Goal: Task Accomplishment & Management: Use online tool/utility

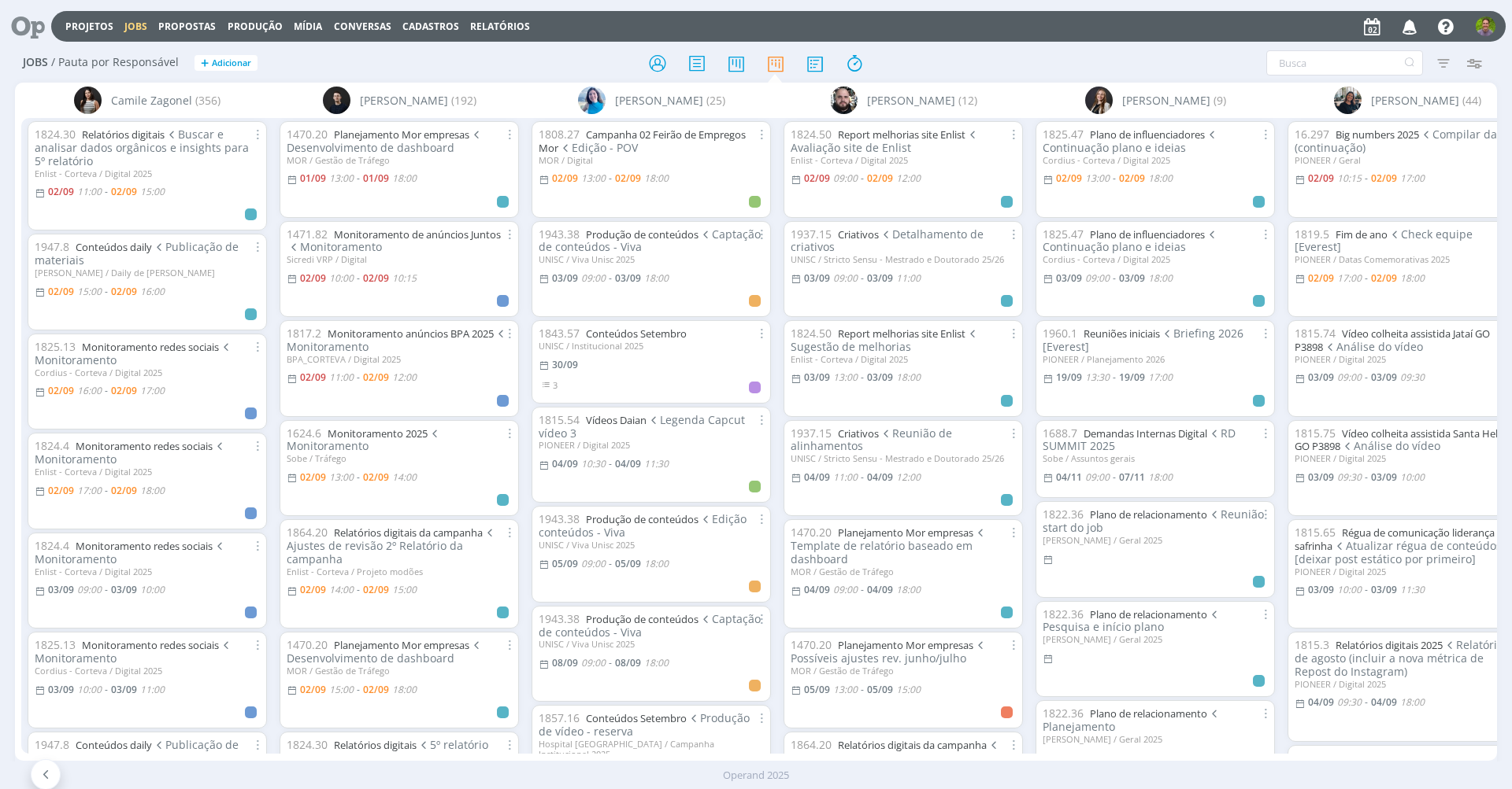
click at [1015, 69] on div "Filtrar Filtrar [GEOGRAPHIC_DATA] Tipo Jobs e Tarefas Data Personalizado a Situ…" at bounding box center [1250, 63] width 478 height 25
click at [566, 60] on div at bounding box center [755, 63] width 494 height 29
click at [46, 38] on div at bounding box center [29, 27] width 45 height 35
click at [30, 31] on icon at bounding box center [22, 26] width 32 height 31
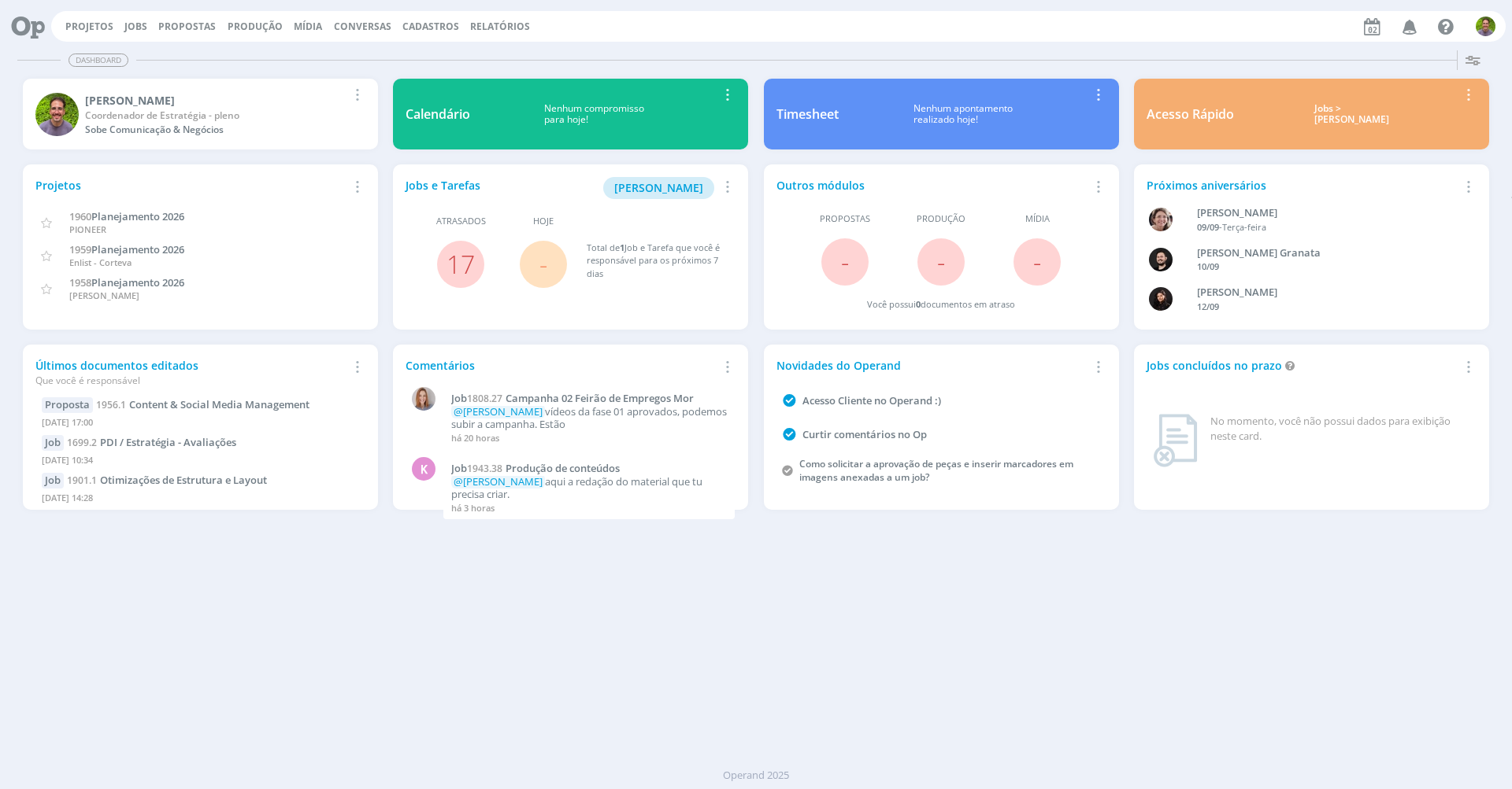
click at [505, 539] on div "Dashboard Salvar Selecione abaixo os cards desejados: Meus Meu Perfil [GEOGRAPH…" at bounding box center [756, 416] width 1512 height 745
click at [643, 34] on div "Projetos Jobs Propostas Produção [GEOGRAPHIC_DATA] Conversas Cadastros Relatóri…" at bounding box center [778, 26] width 1455 height 31
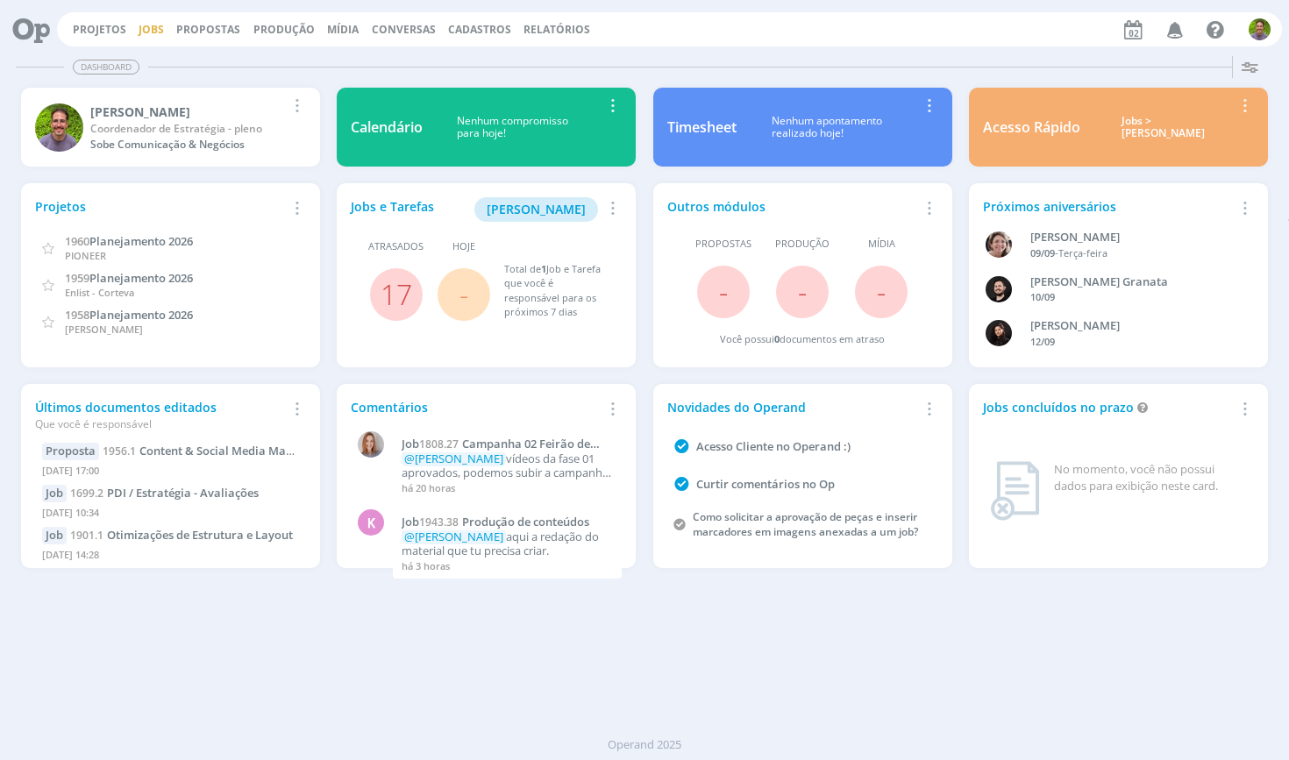
click at [153, 32] on link "Jobs" at bounding box center [151, 29] width 25 height 15
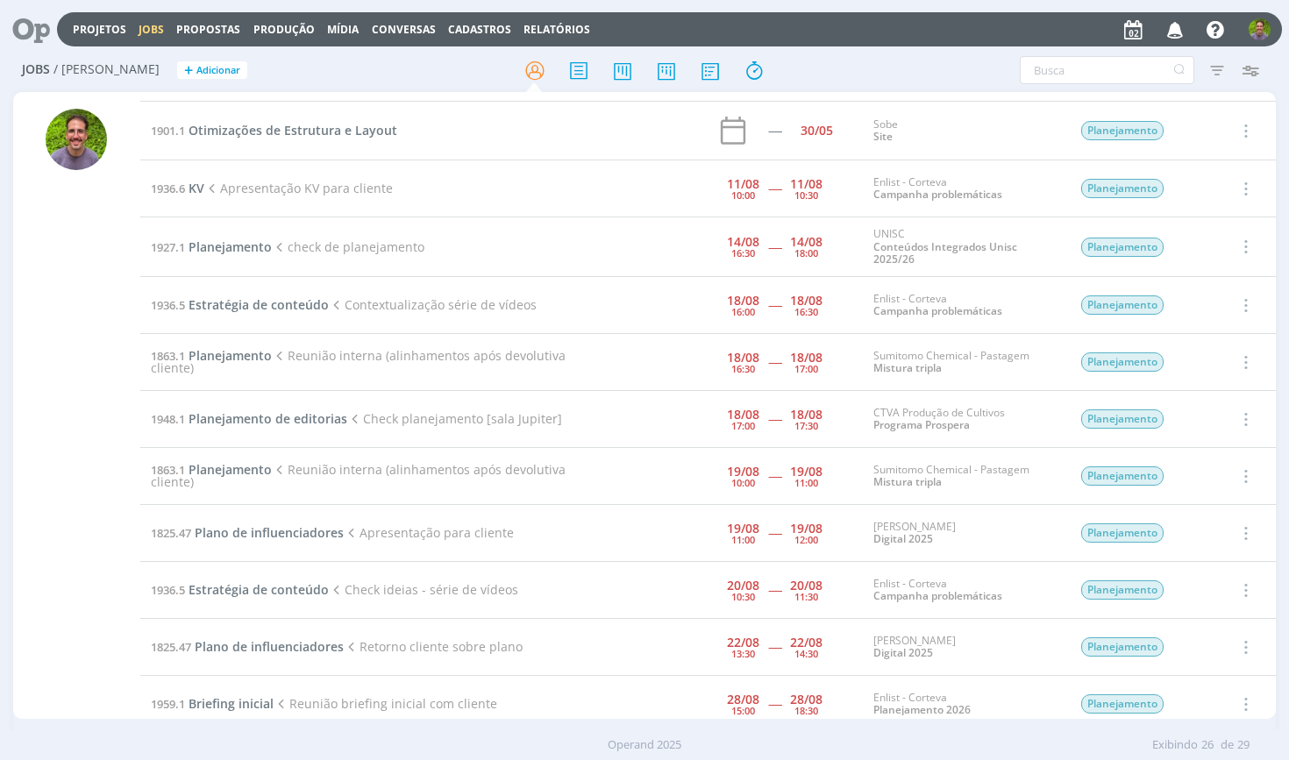
scroll to position [139, 0]
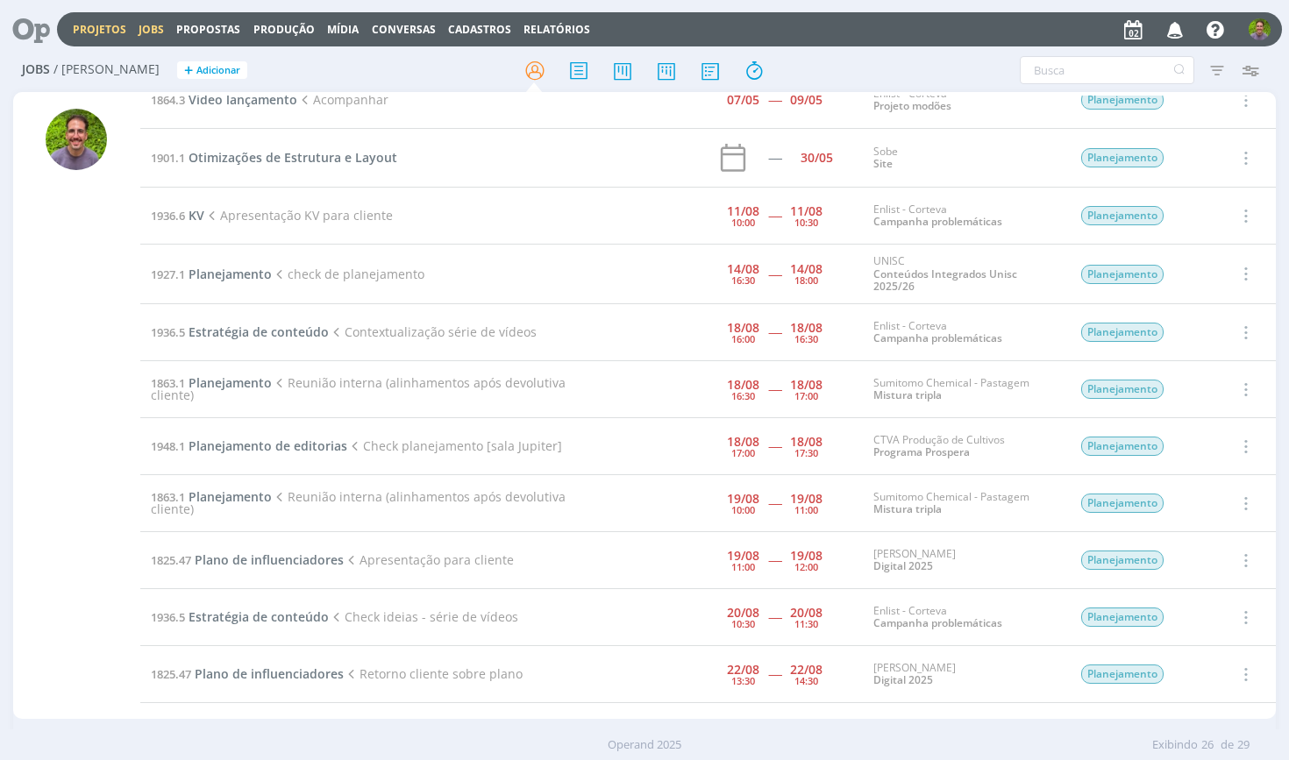
click at [79, 32] on link "Projetos" at bounding box center [99, 29] width 53 height 15
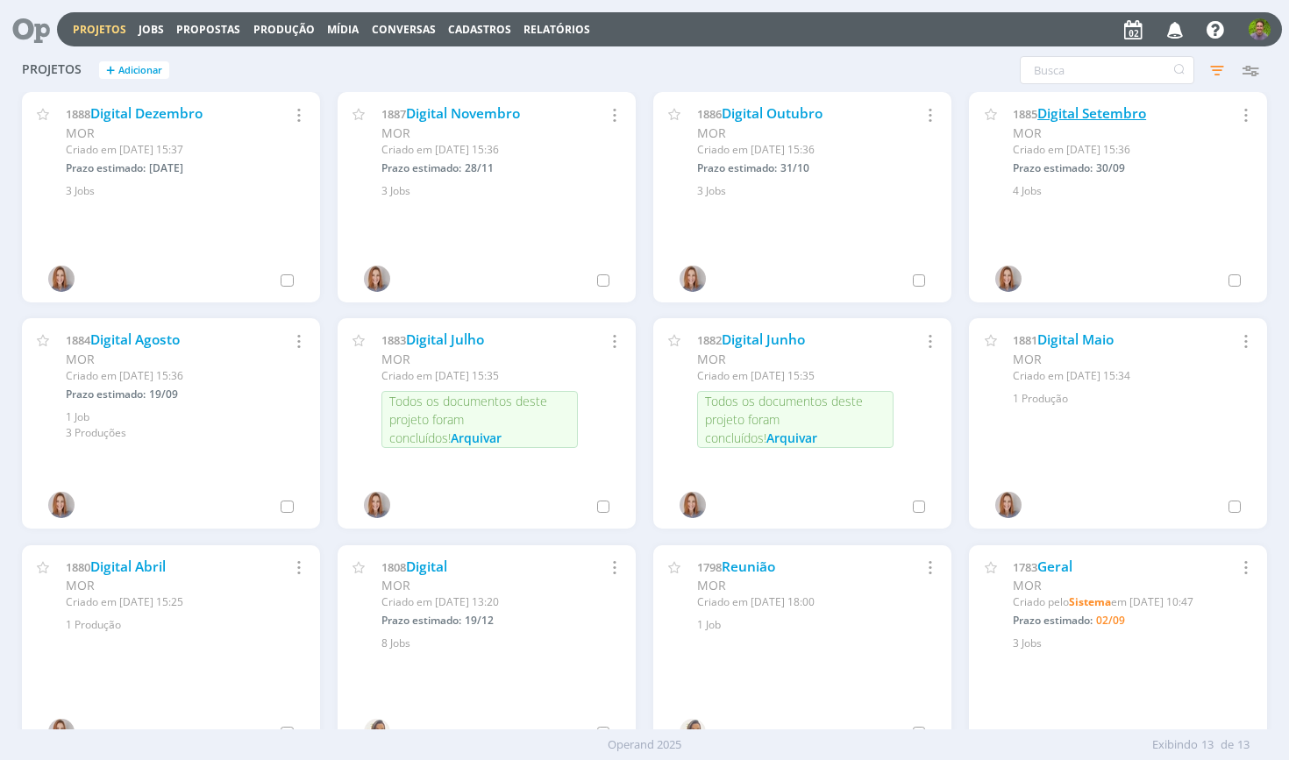
click at [1075, 113] on link "Digital Setembro" at bounding box center [1091, 113] width 109 height 18
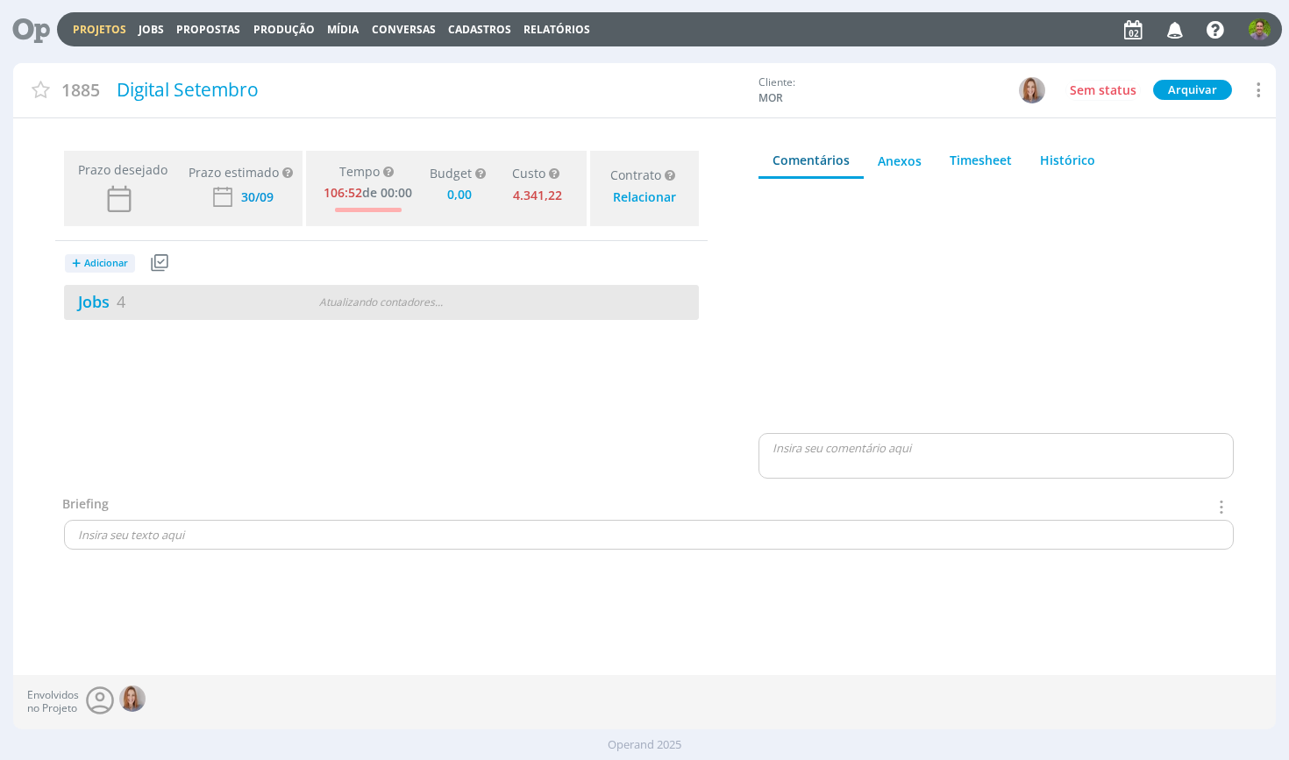
type input "0,00"
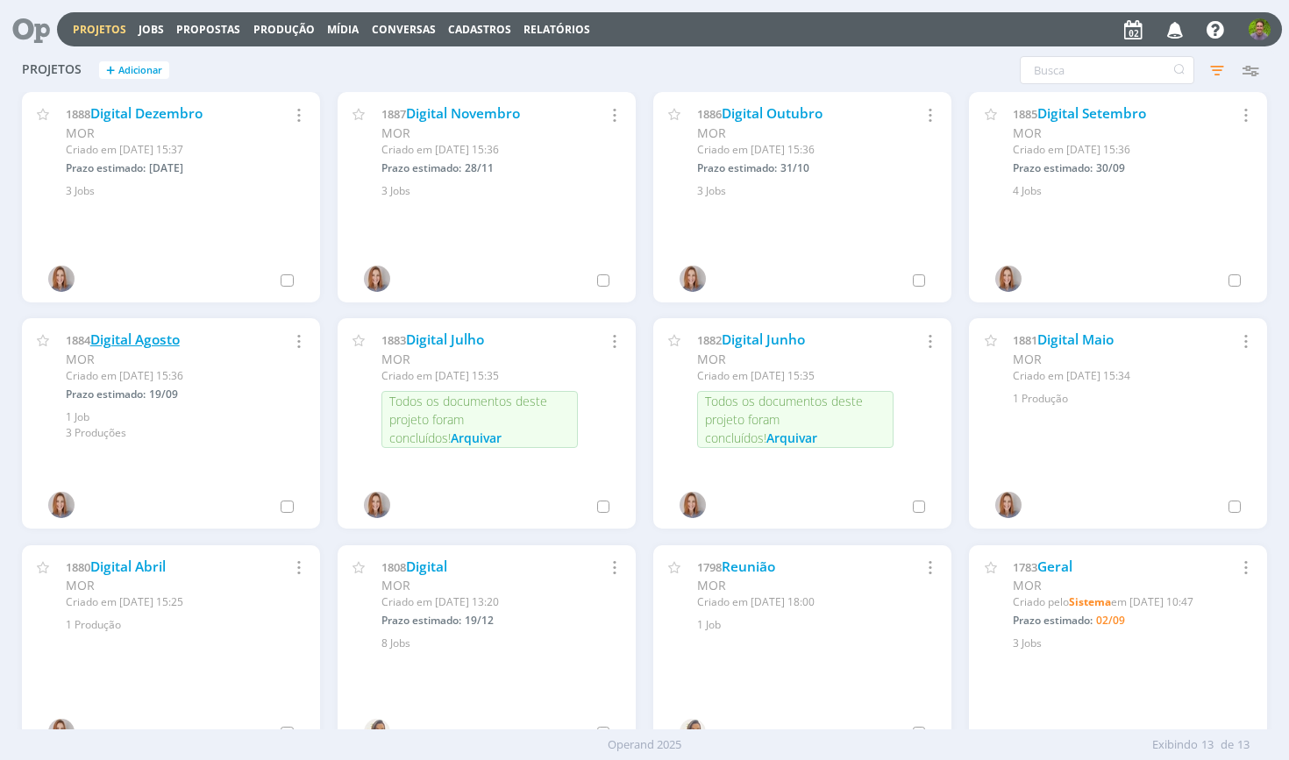
click at [146, 338] on link "Digital Agosto" at bounding box center [134, 340] width 89 height 18
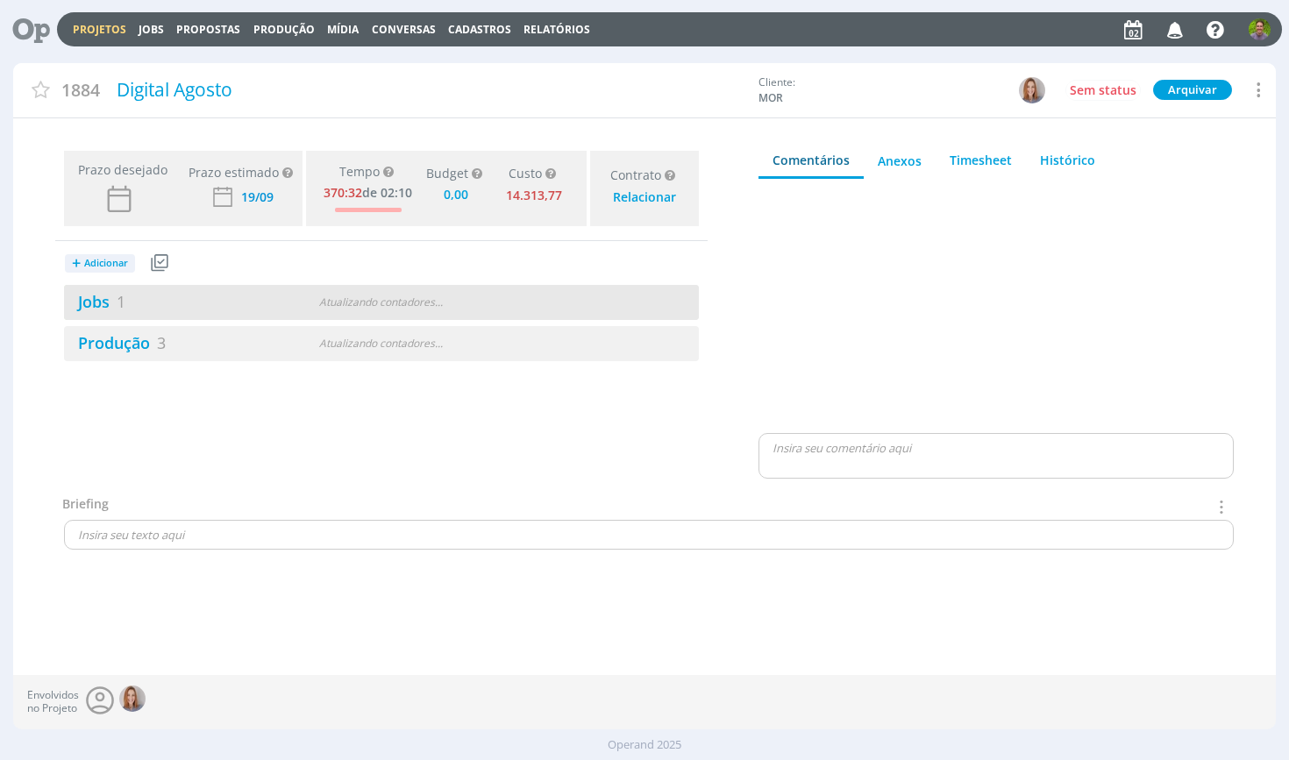
click at [259, 290] on div "Jobs 1" at bounding box center [172, 302] width 216 height 24
type input "0,00"
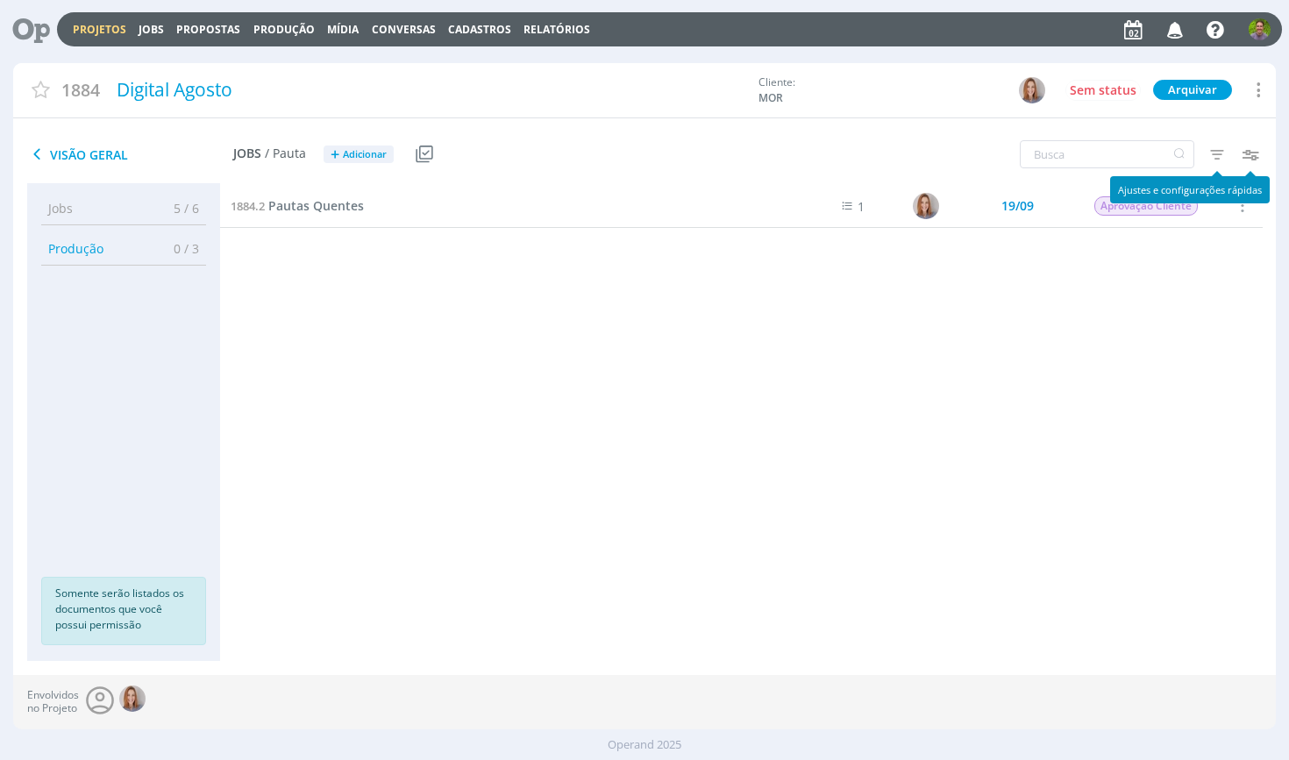
click at [1223, 153] on icon "button" at bounding box center [1217, 155] width 32 height 32
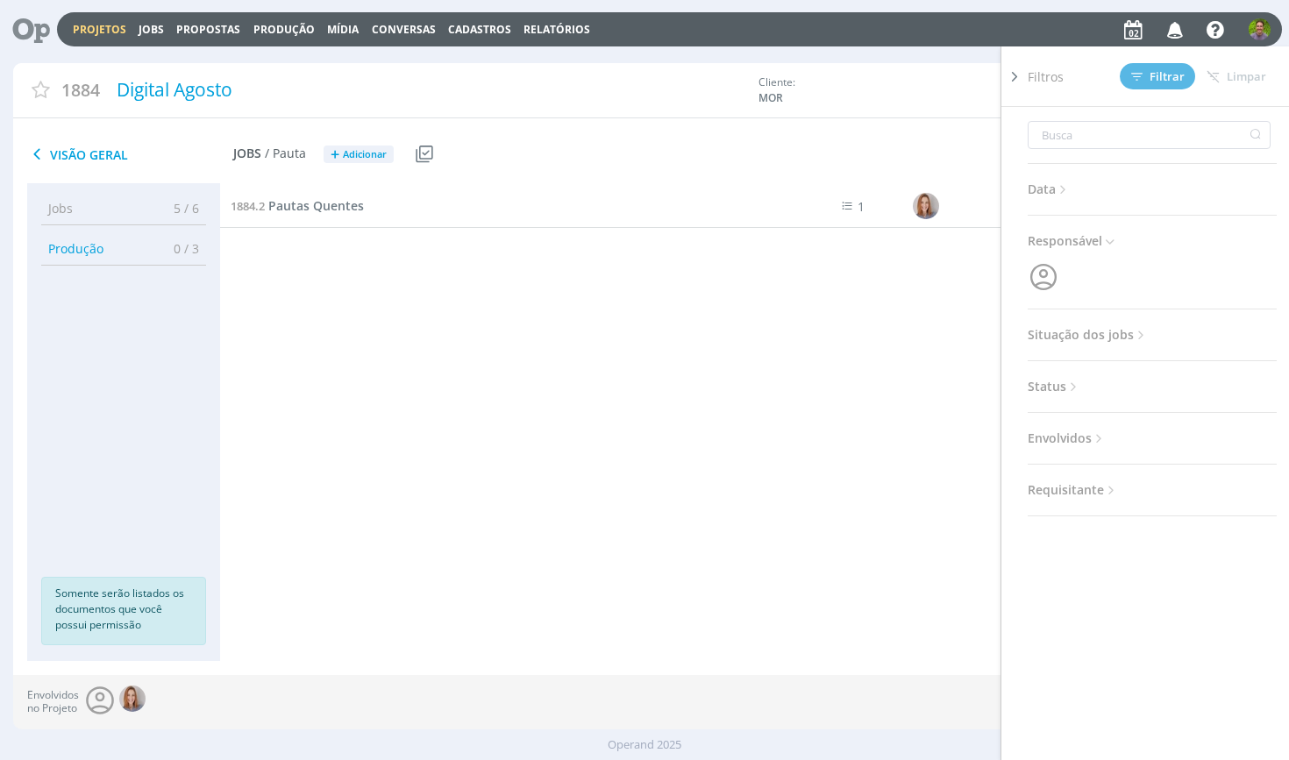
click at [1104, 339] on span "Situação dos jobs" at bounding box center [1088, 335] width 121 height 23
click at [1145, 378] on span at bounding box center [1141, 383] width 35 height 18
click at [1142, 71] on icon at bounding box center [1136, 76] width 11 height 11
click at [573, 505] on div "1884.9 E-mails Marketing - [DATE] 01/08 Entregue Selecionar Reabrir 1884.8 Card…" at bounding box center [741, 405] width 1043 height 442
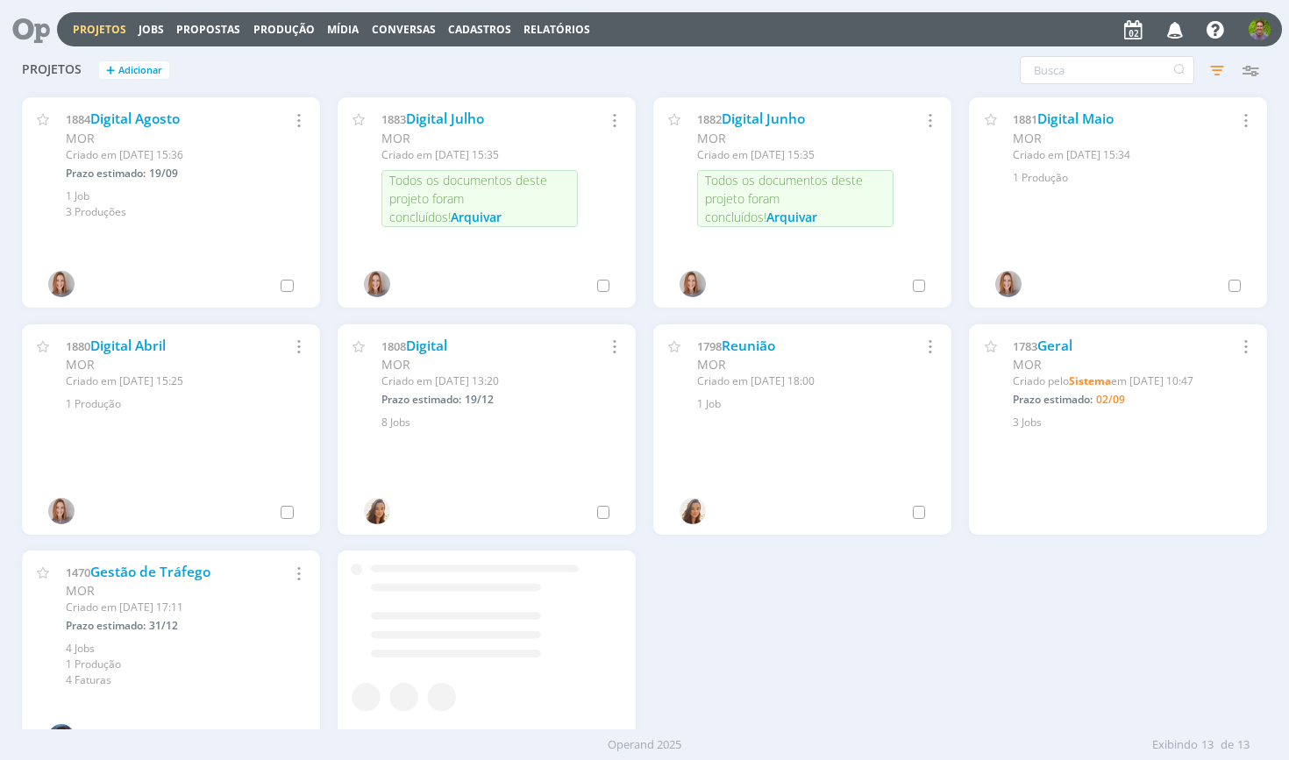
scroll to position [269, 0]
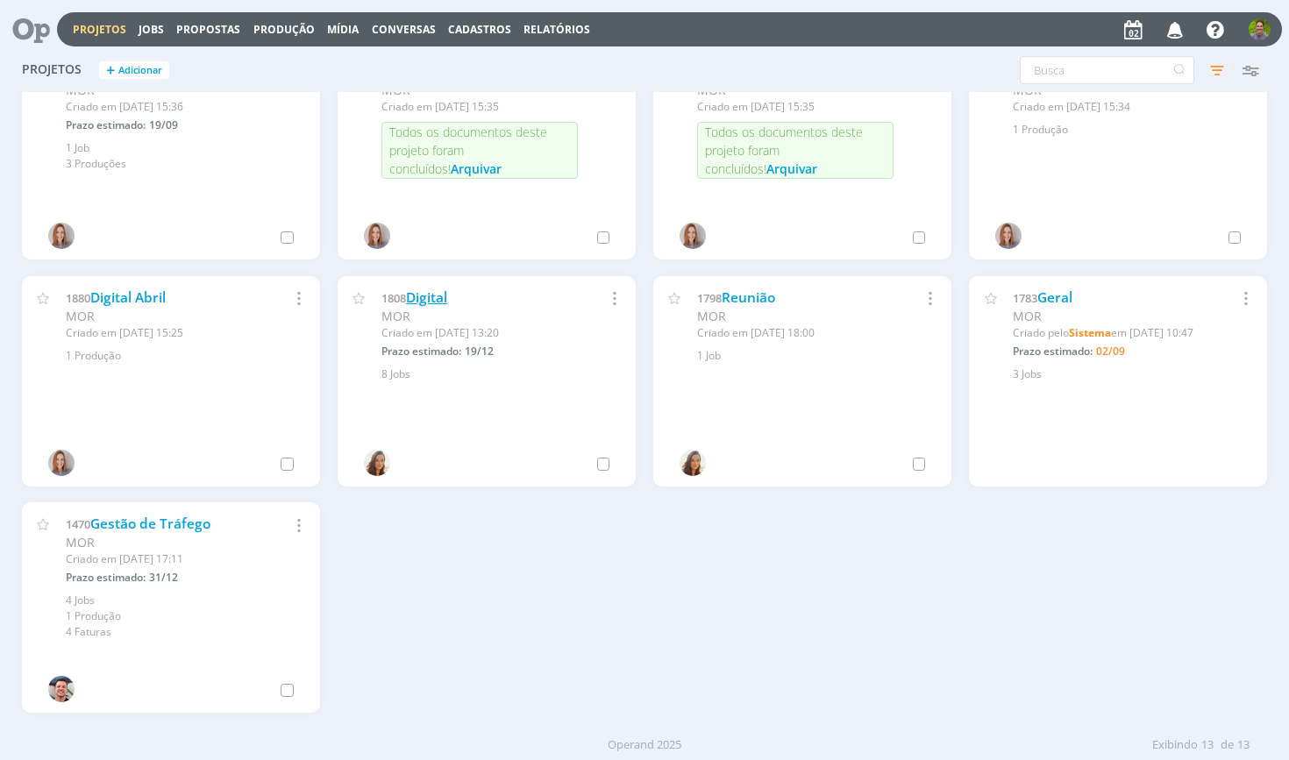
click at [432, 295] on link "Digital" at bounding box center [426, 297] width 41 height 18
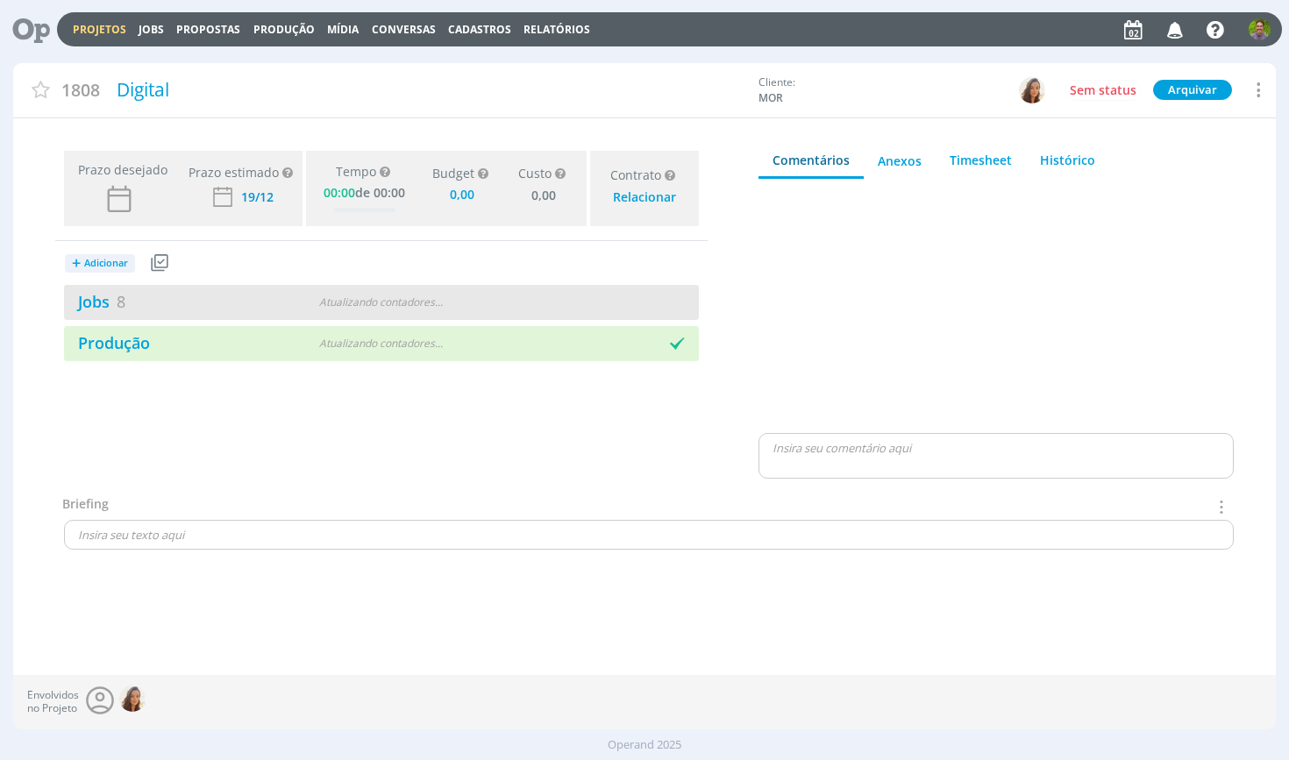
type input "0,00"
click at [433, 303] on div "Atualizando contadores . . ." at bounding box center [381, 303] width 203 height 16
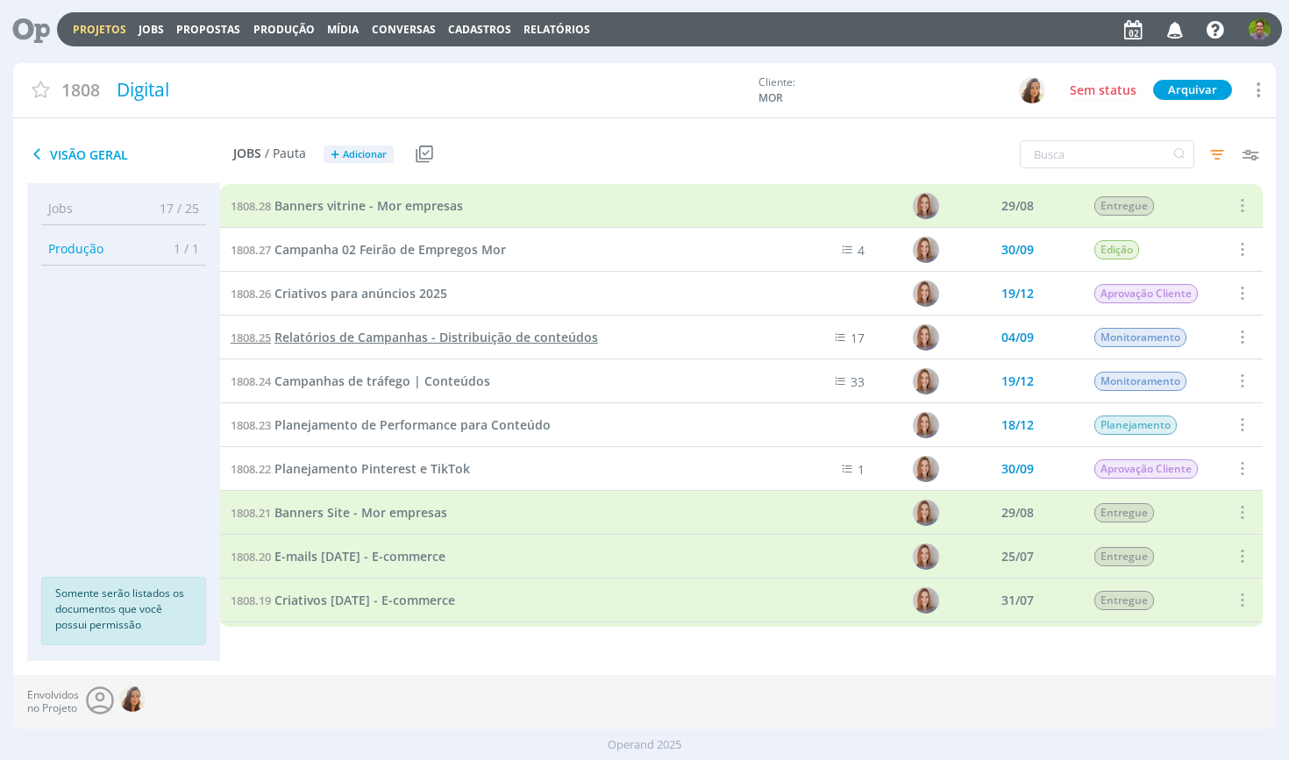
click at [555, 338] on span "Relatórios de Campanhas - Distribuição de conteúdos" at bounding box center [436, 337] width 324 height 17
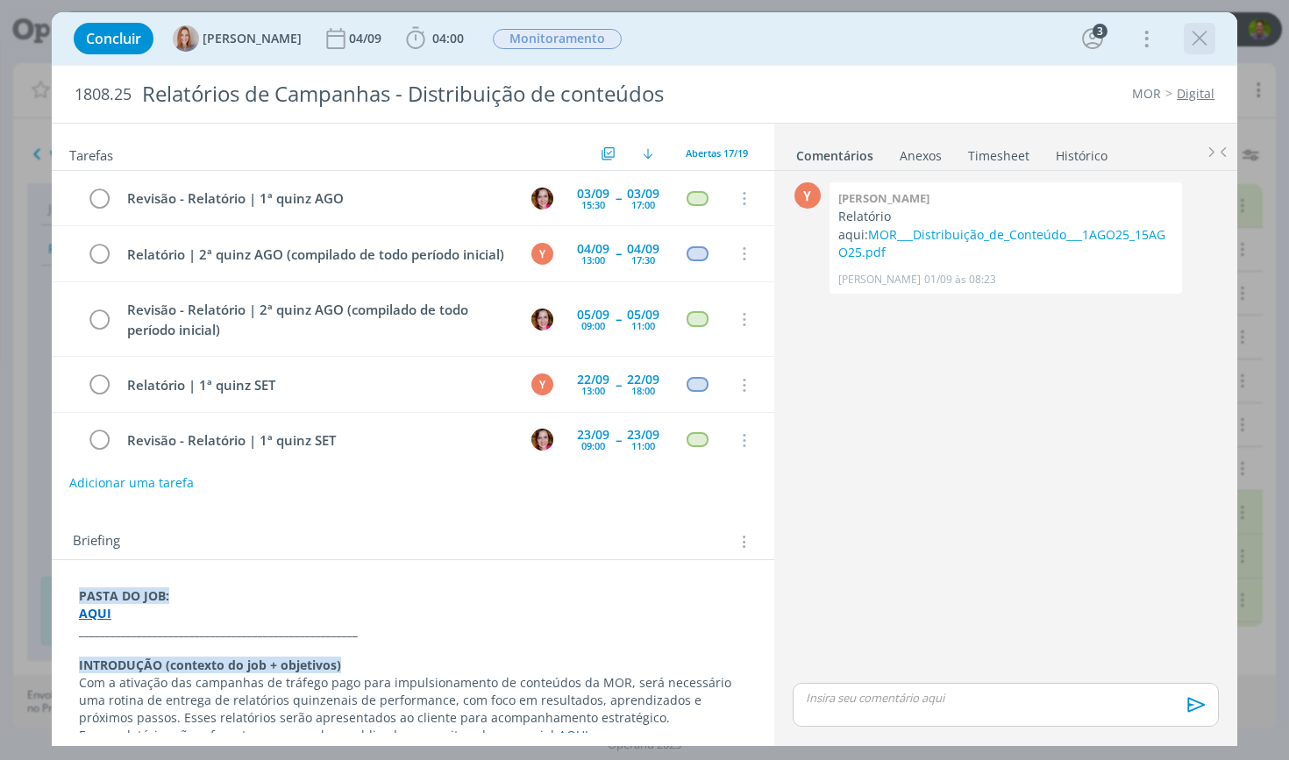
click at [1206, 46] on icon "dialog" at bounding box center [1199, 38] width 26 height 26
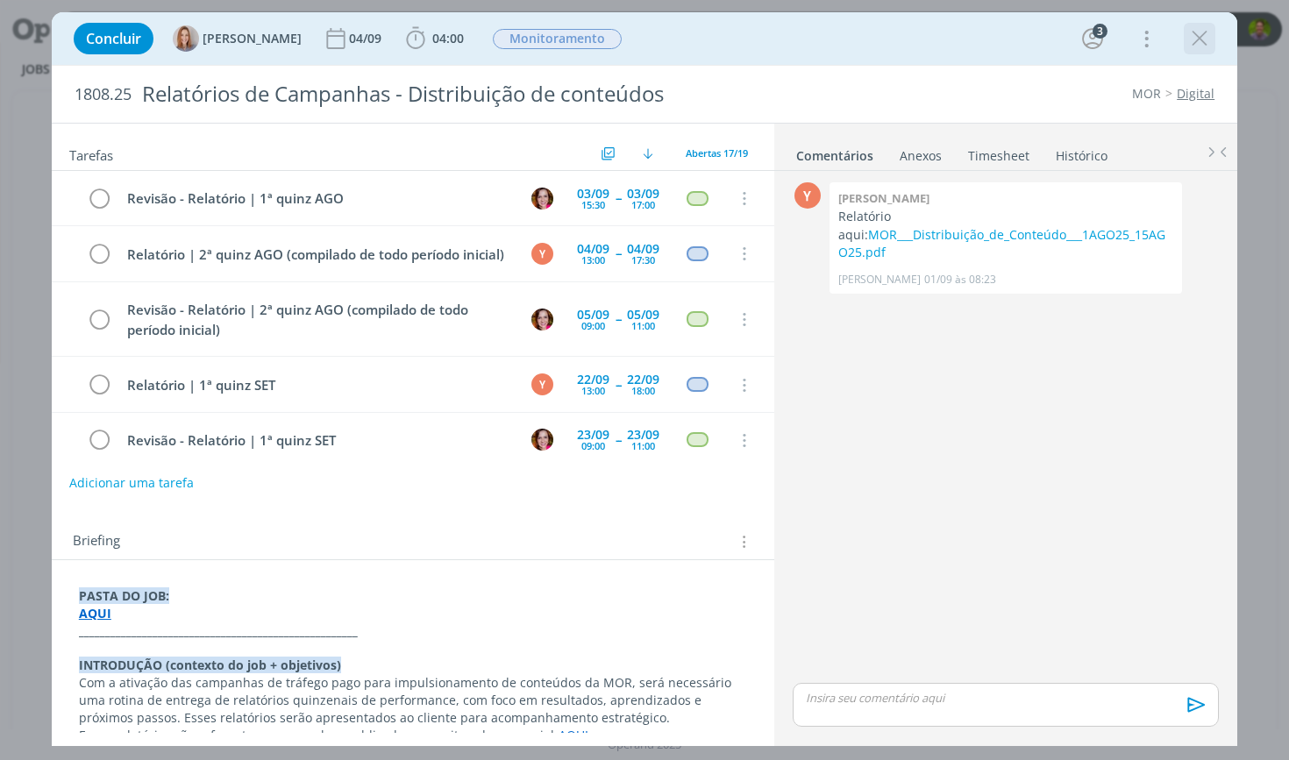
click at [1204, 43] on icon "dialog" at bounding box center [1199, 38] width 26 height 26
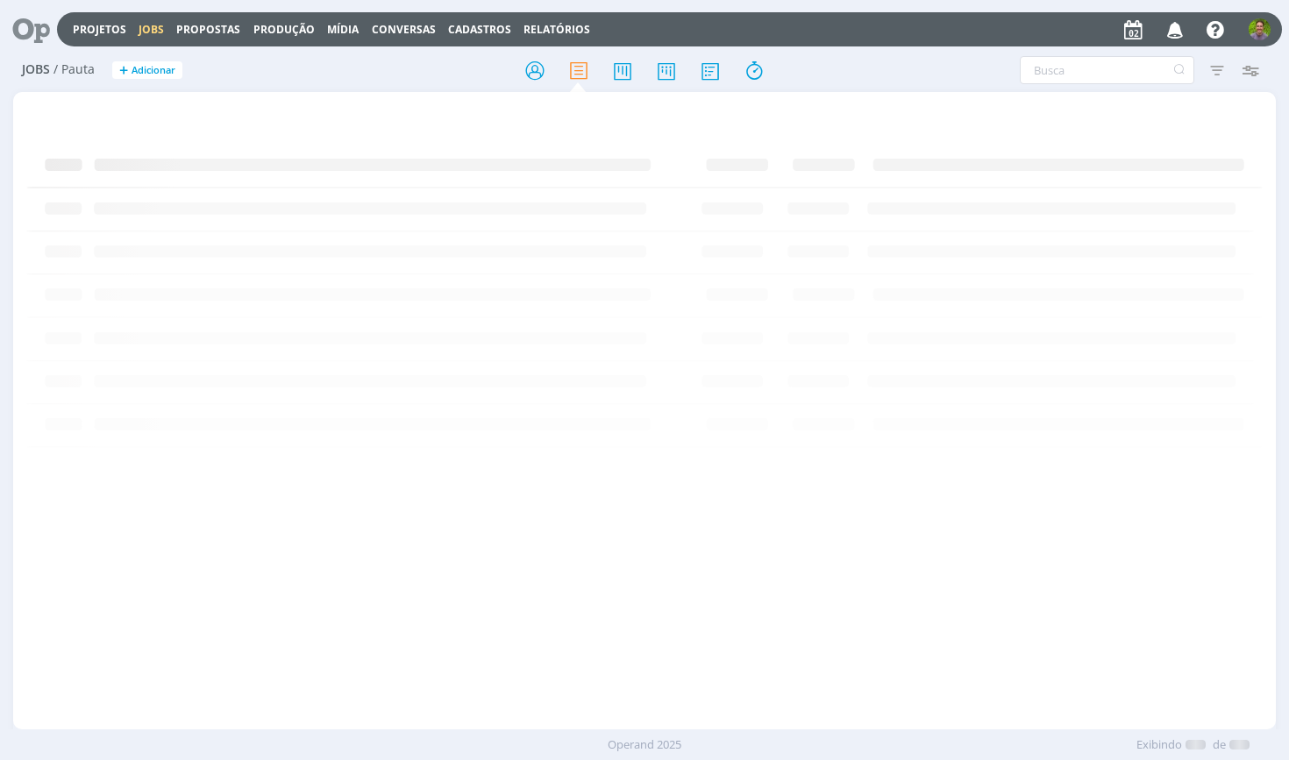
click at [139, 25] on link "Jobs" at bounding box center [151, 29] width 25 height 15
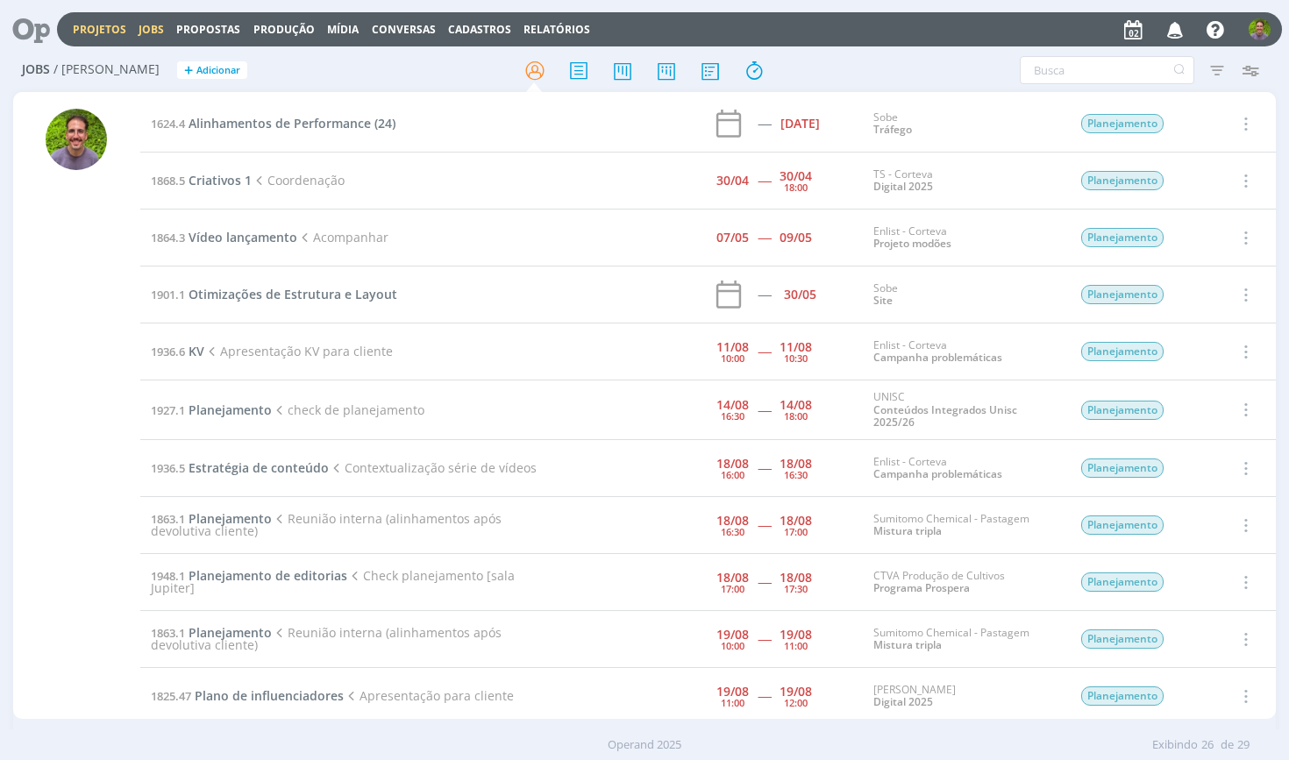
click at [112, 25] on link "Projetos" at bounding box center [99, 29] width 53 height 15
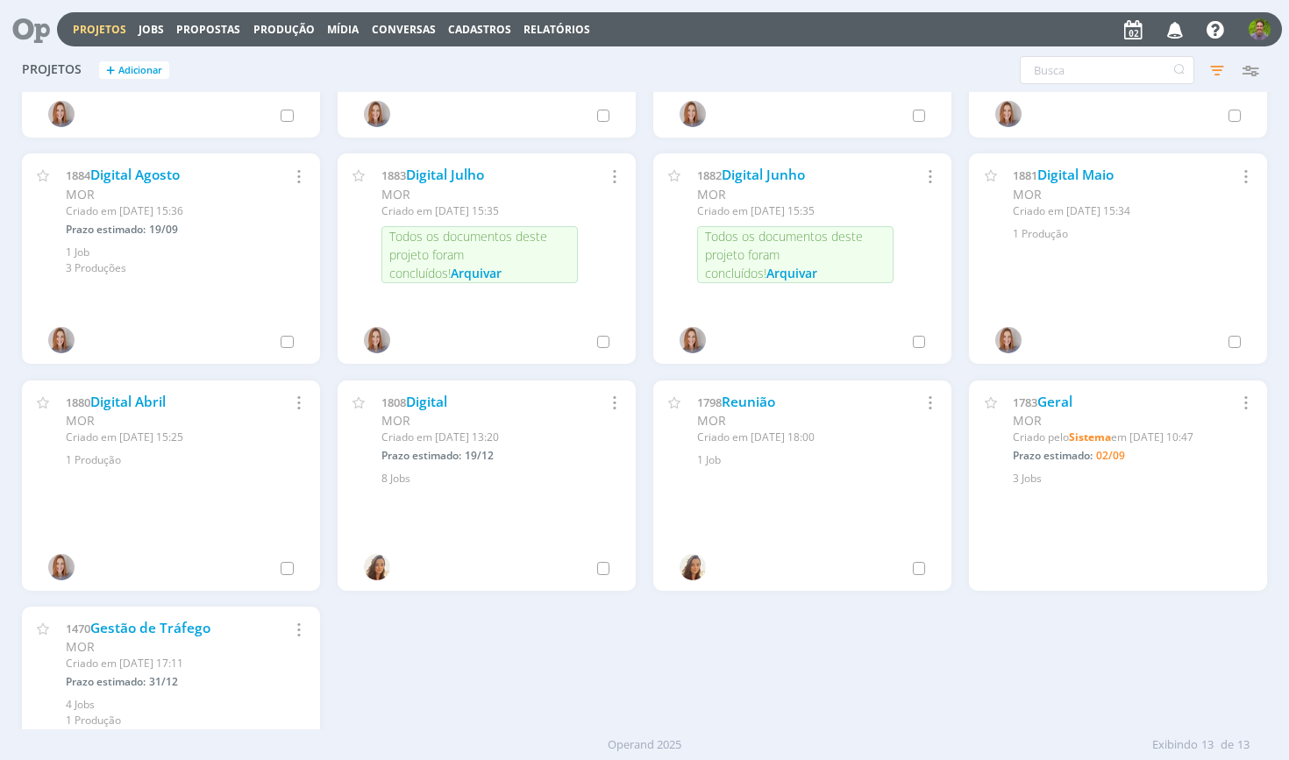
scroll to position [294, 0]
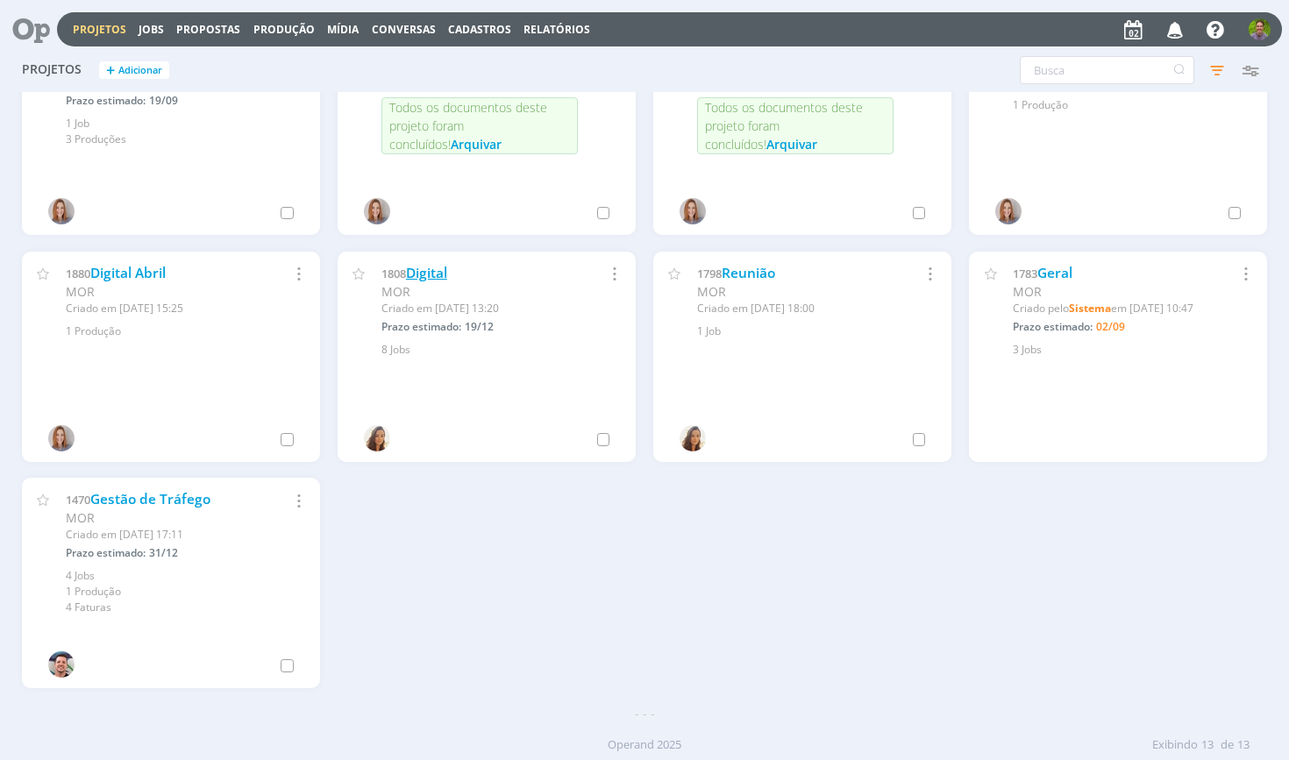
click at [429, 267] on link "Digital" at bounding box center [426, 273] width 41 height 18
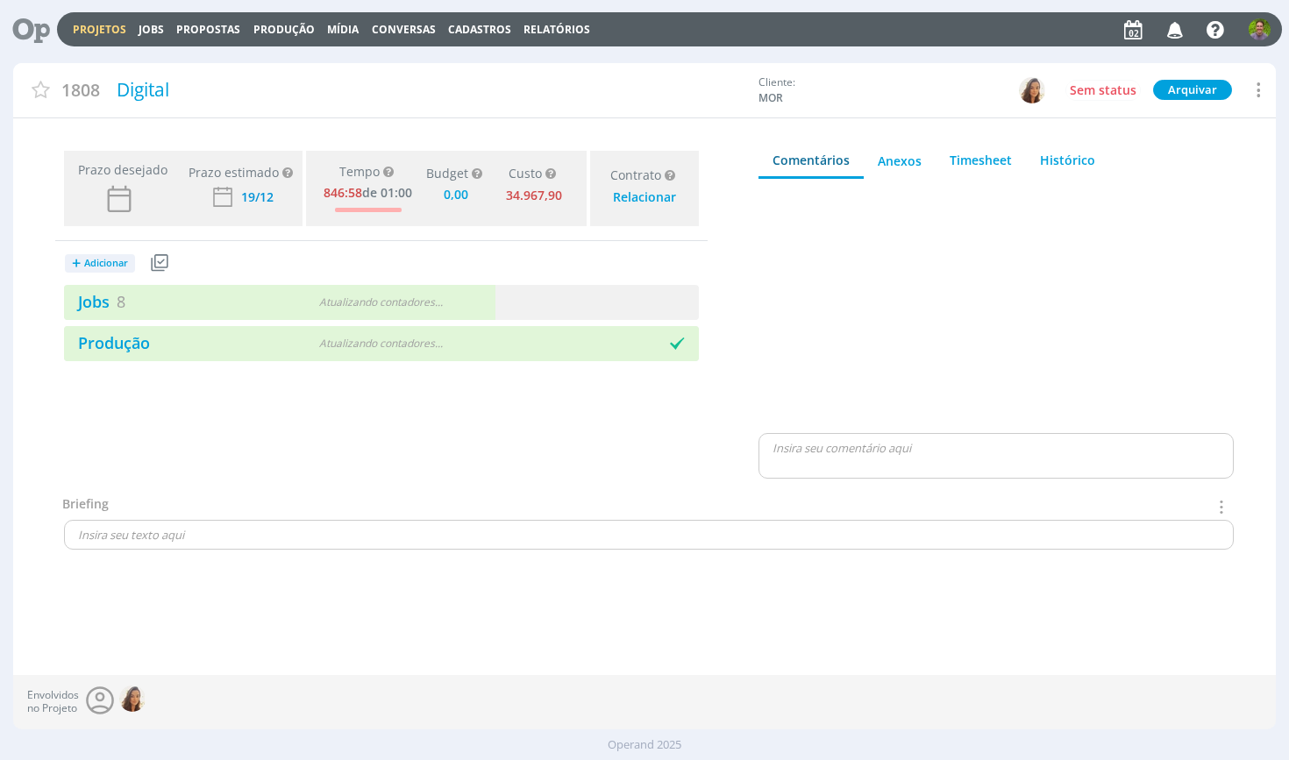
type input "0,00"
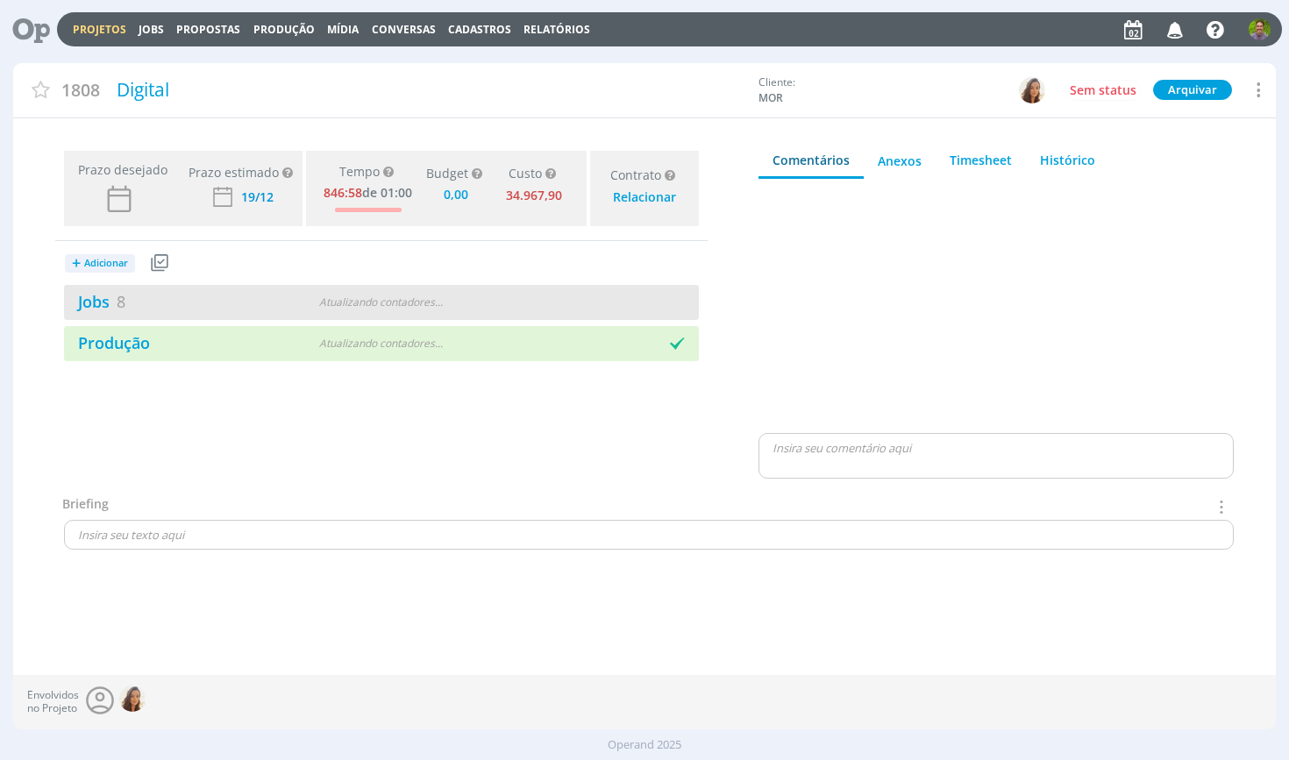
click at [228, 306] on div "Jobs 8" at bounding box center [172, 302] width 216 height 24
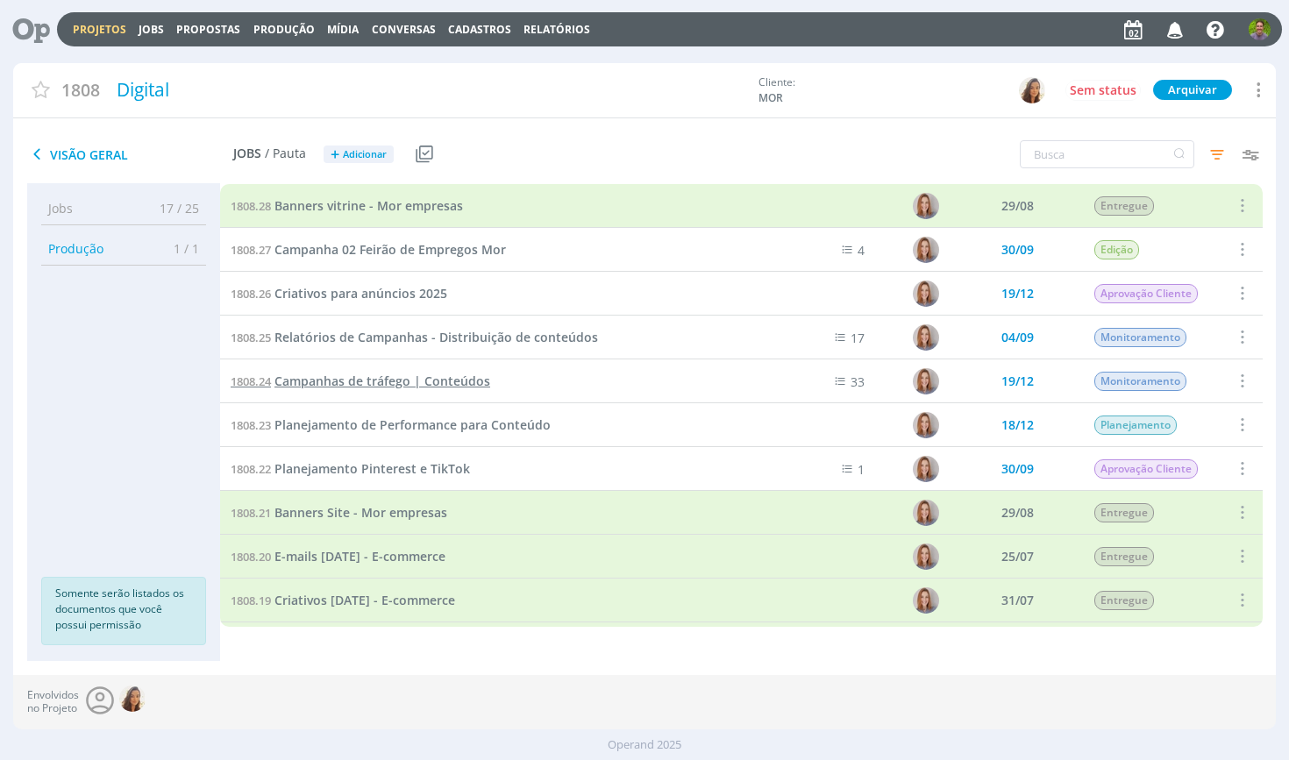
click at [424, 379] on span "Campanhas de tráfego | Conteúdos" at bounding box center [382, 381] width 216 height 17
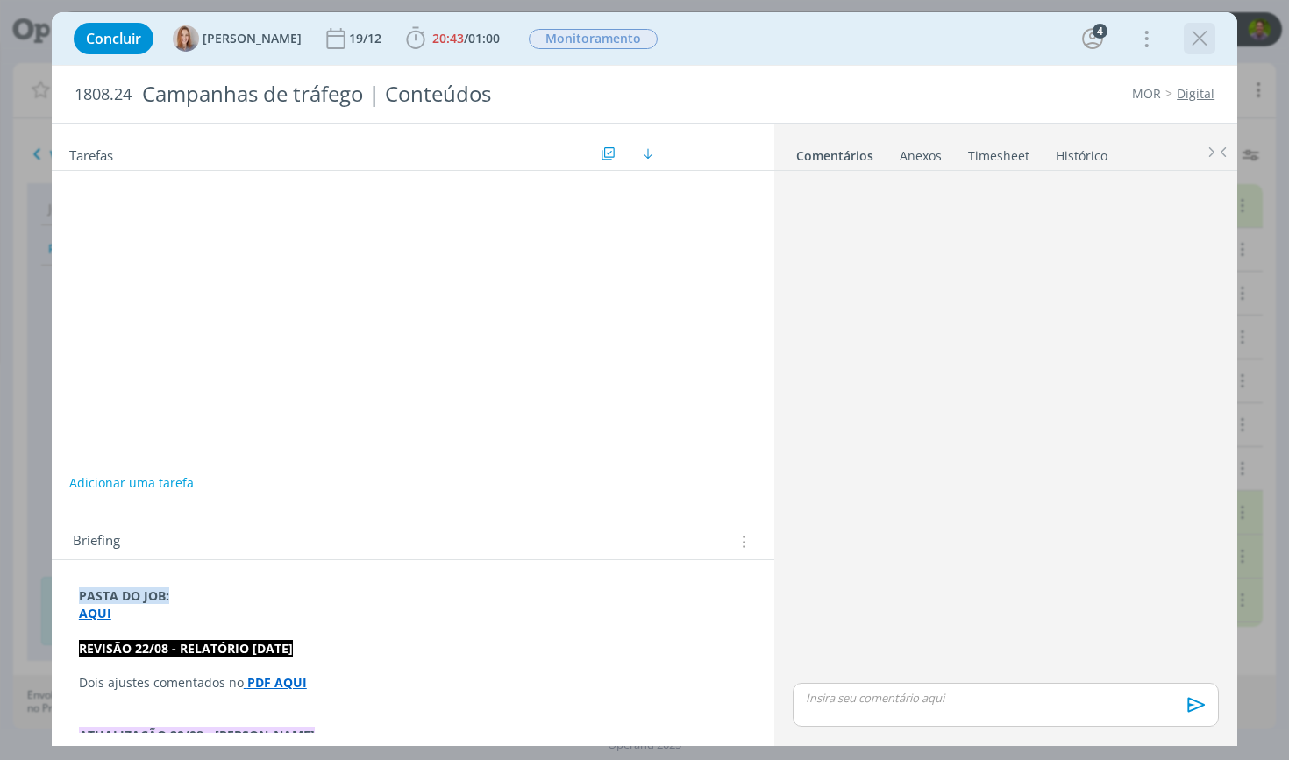
scroll to position [511, 0]
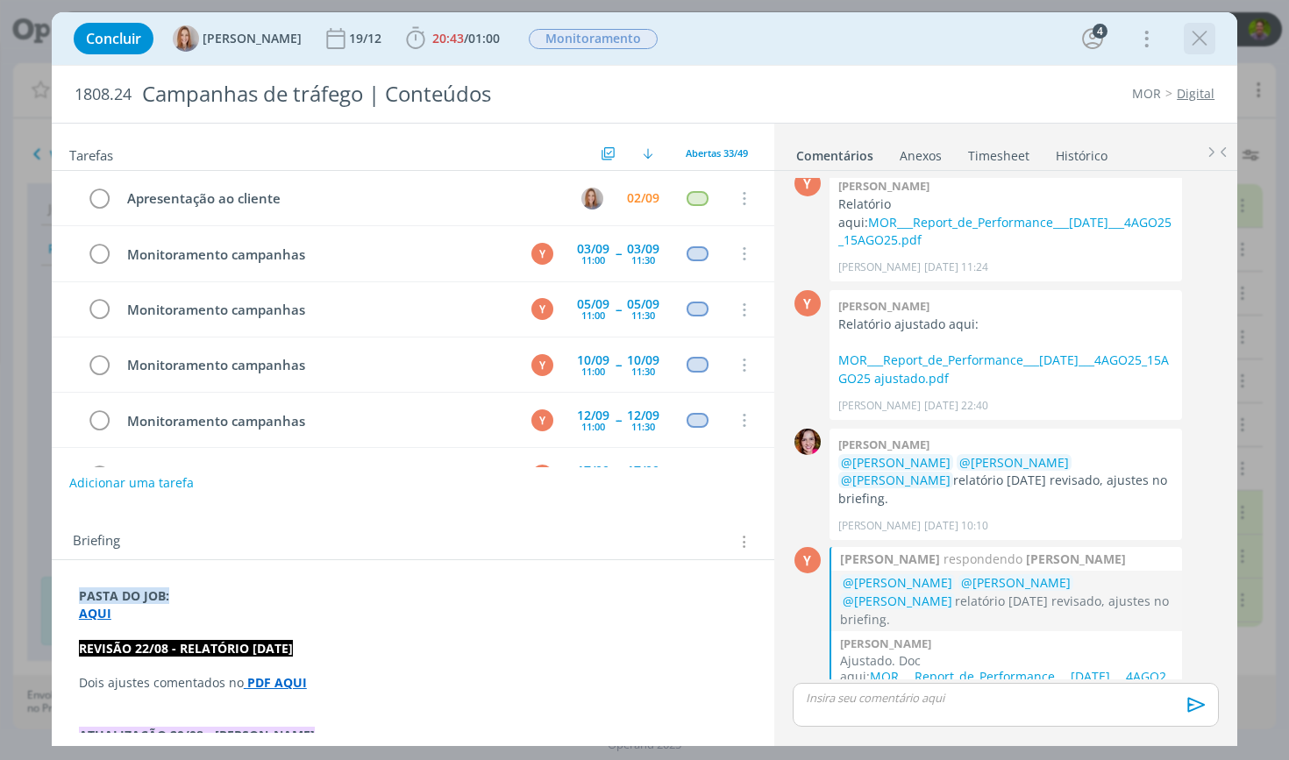
click at [1200, 37] on icon "dialog" at bounding box center [1199, 38] width 26 height 26
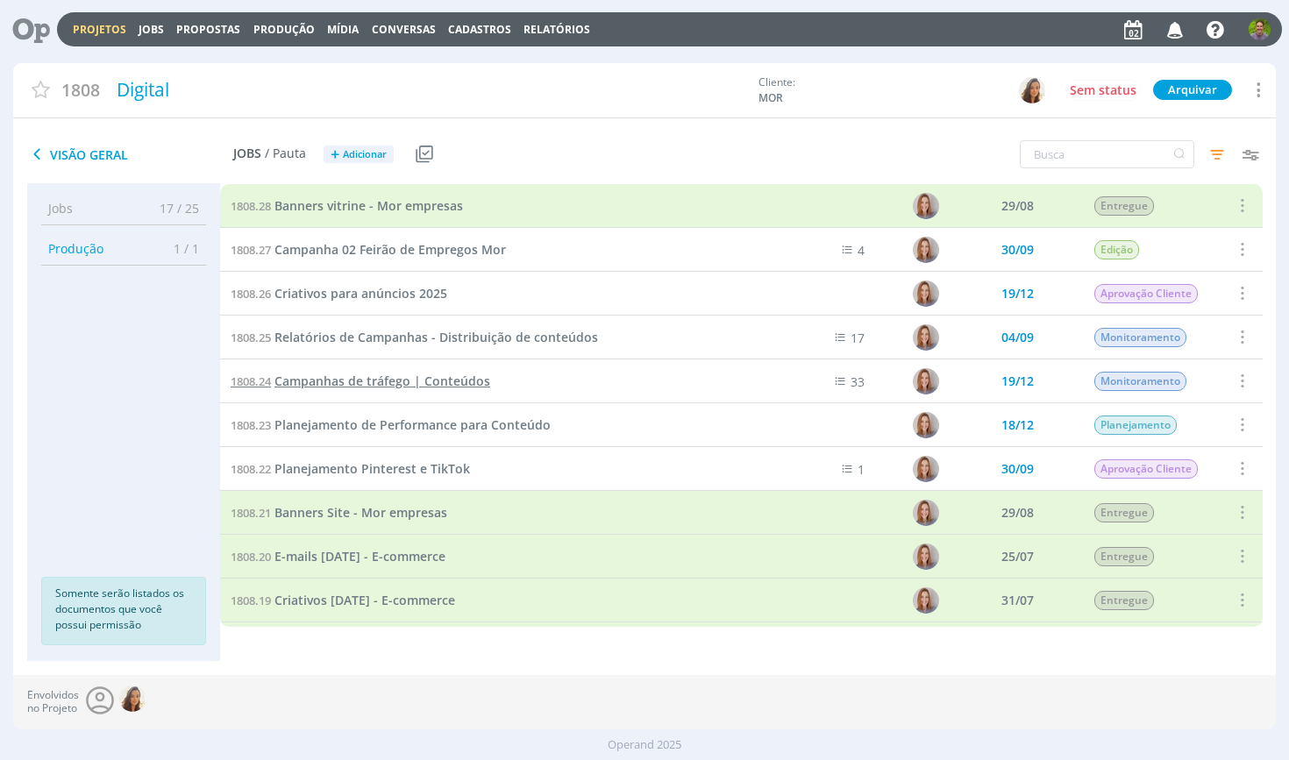
click at [408, 375] on span "Campanhas de tráfego | Conteúdos" at bounding box center [382, 381] width 216 height 17
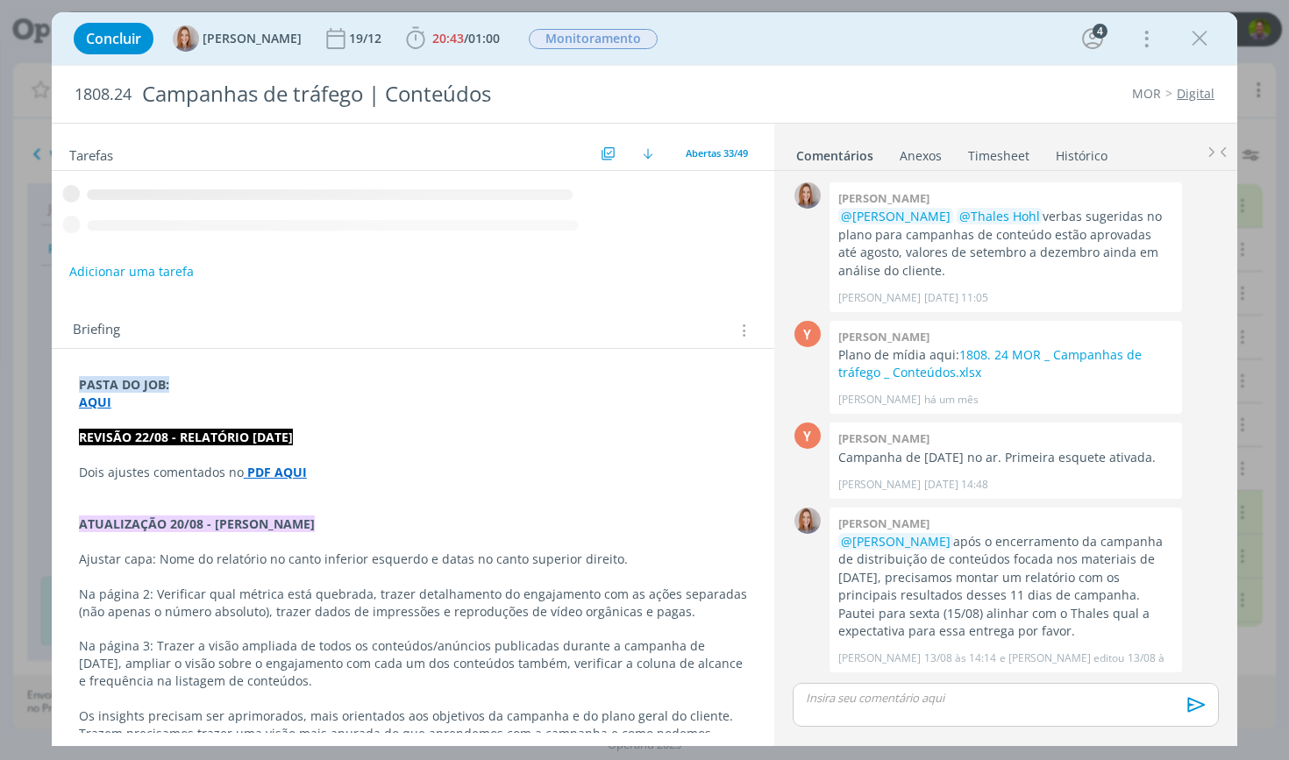
scroll to position [511, 0]
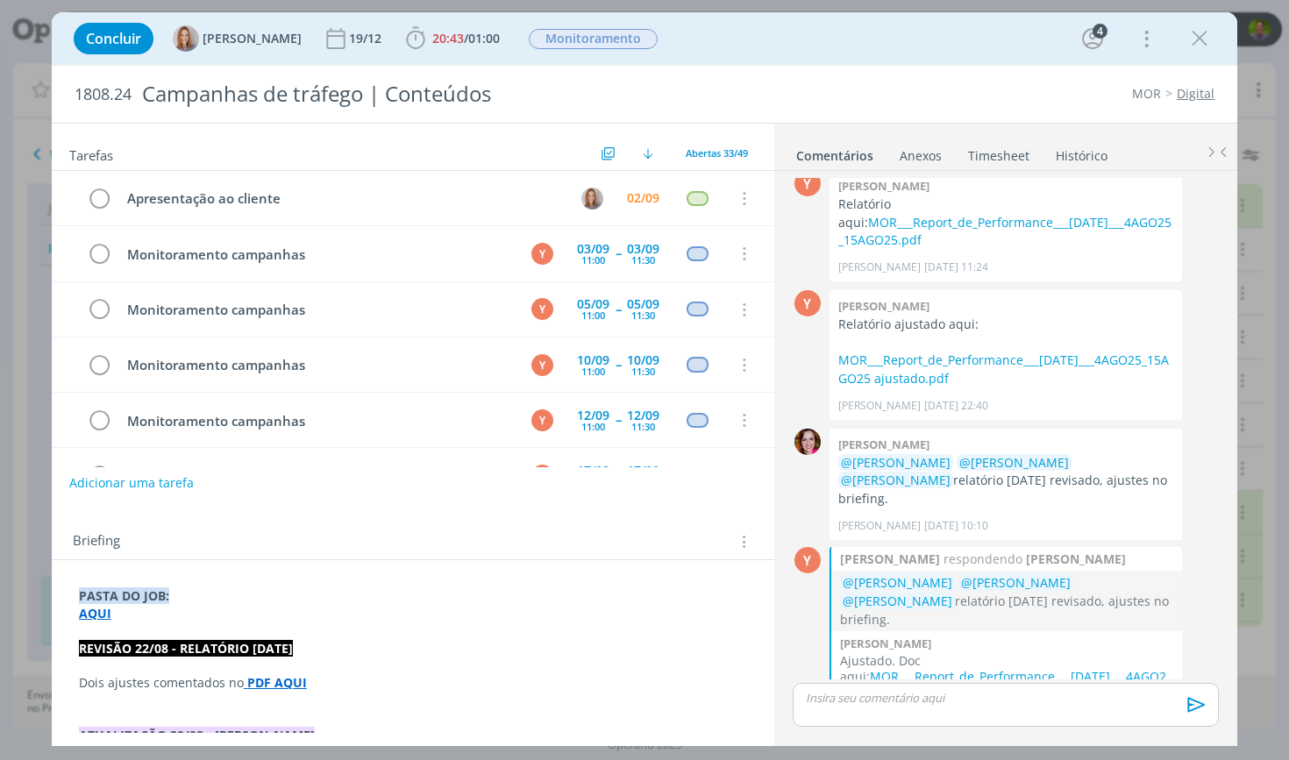
click at [986, 149] on link "Timesheet" at bounding box center [998, 151] width 63 height 25
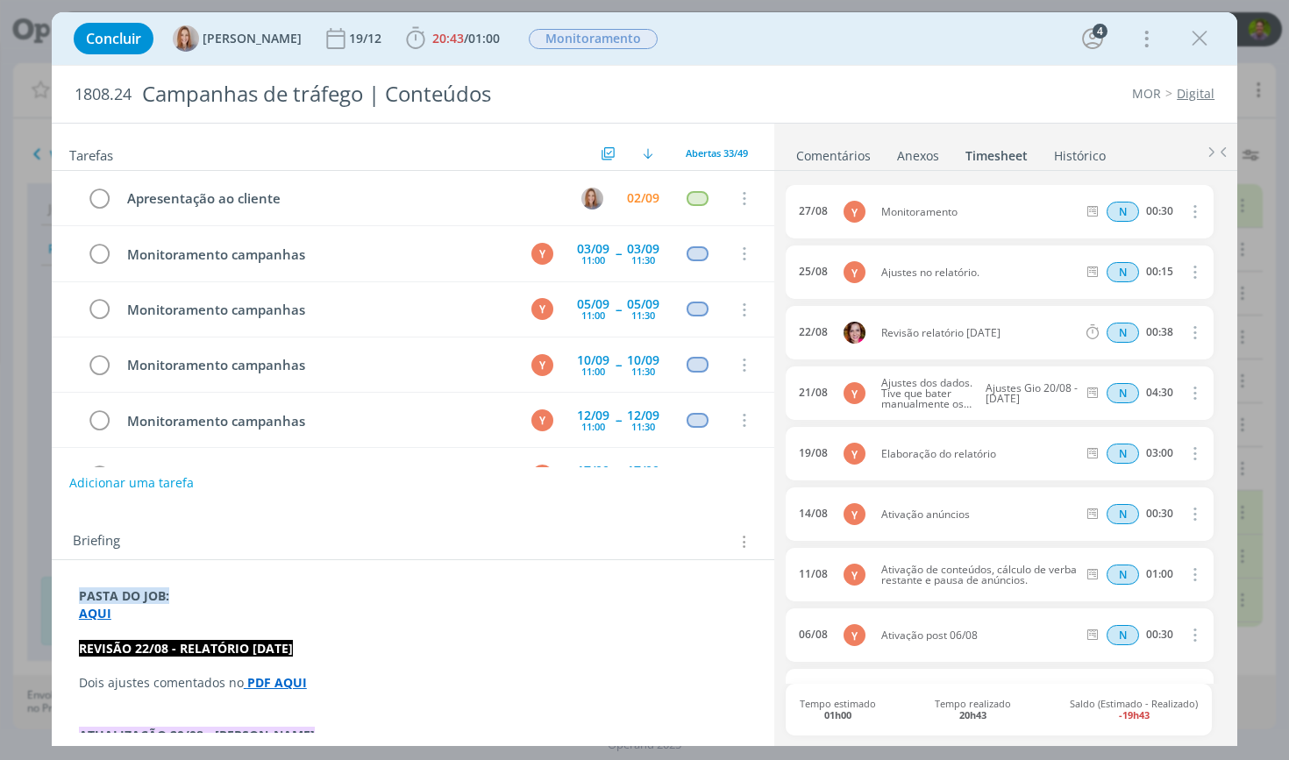
click at [823, 156] on link "Comentários" at bounding box center [833, 151] width 76 height 25
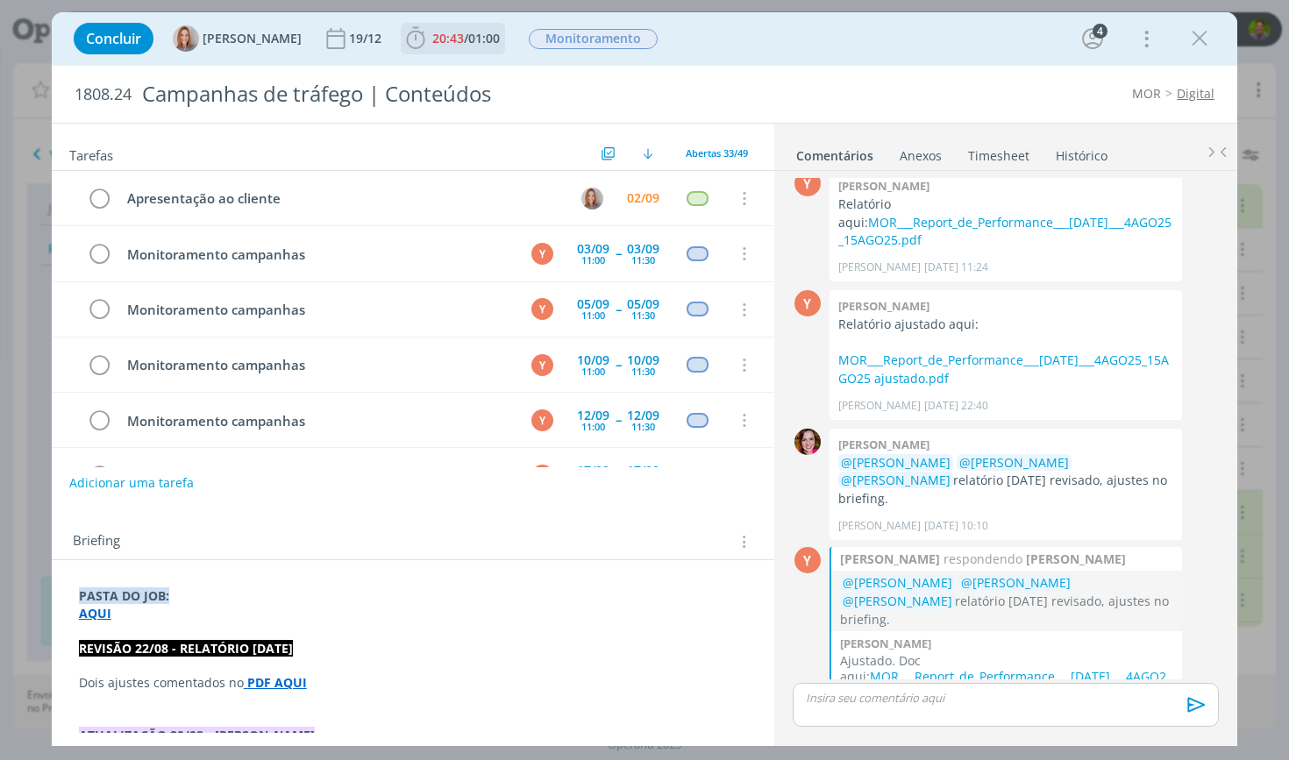
click at [454, 31] on span "20:43" at bounding box center [448, 38] width 32 height 17
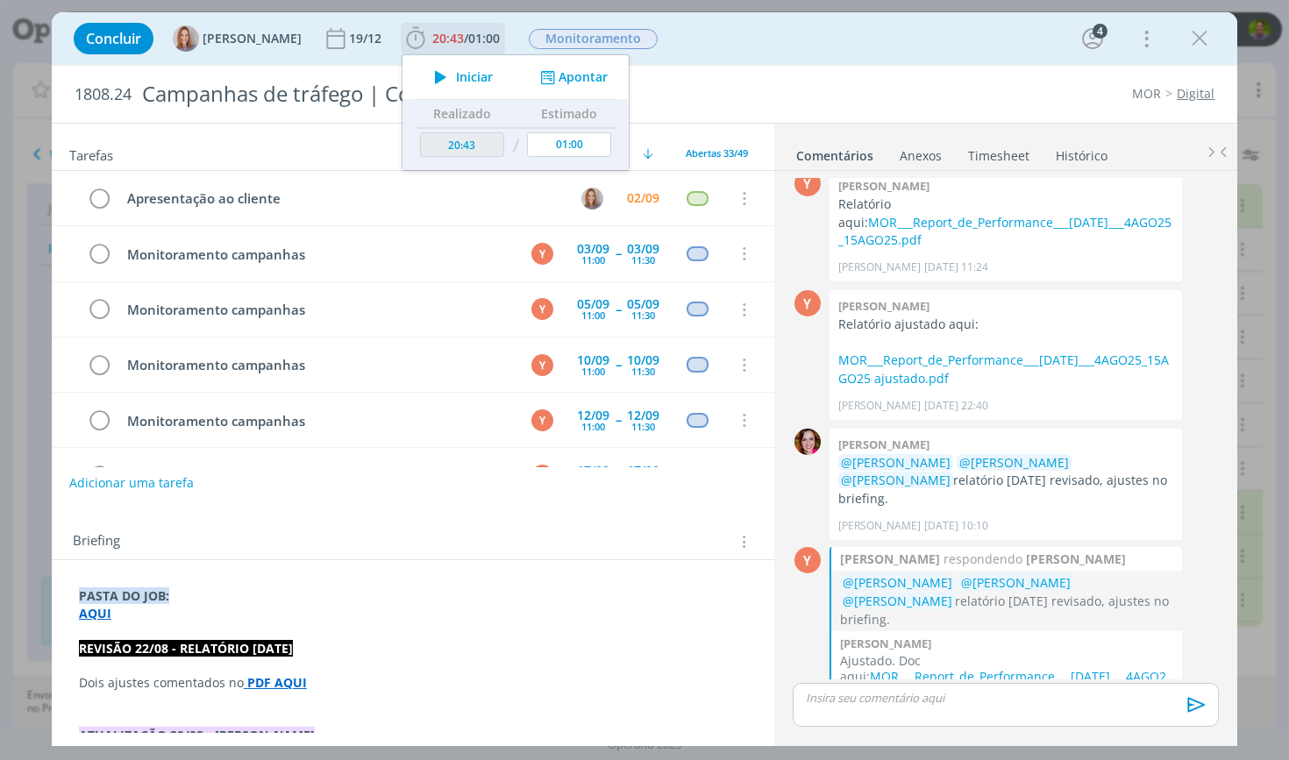
click at [576, 77] on button "Apontar" at bounding box center [572, 77] width 73 height 18
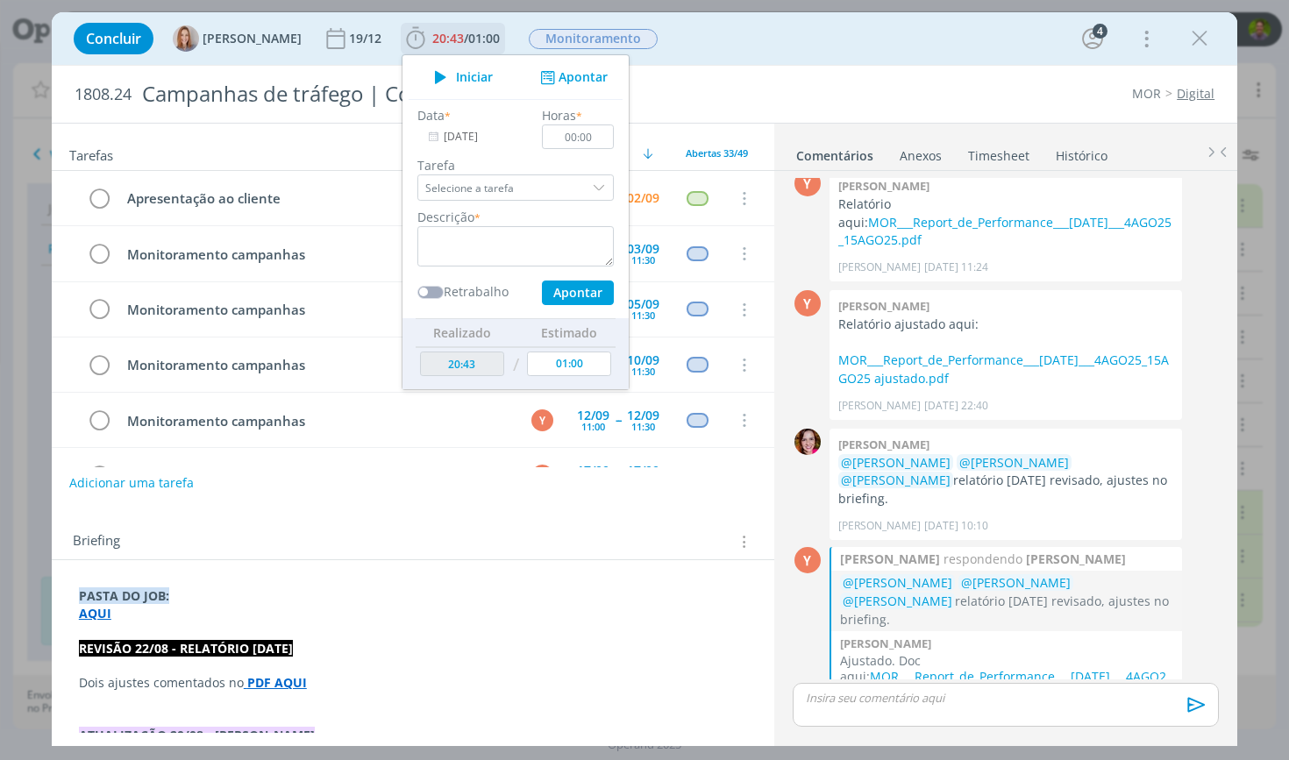
click at [520, 224] on div "Descrição *" at bounding box center [516, 237] width 214 height 59
click at [510, 235] on textarea "dialog" at bounding box center [515, 246] width 196 height 40
type textarea "Ajustes e finalização de relatório."
click at [599, 137] on input "00:00" at bounding box center [578, 137] width 72 height 25
type input "08:00"
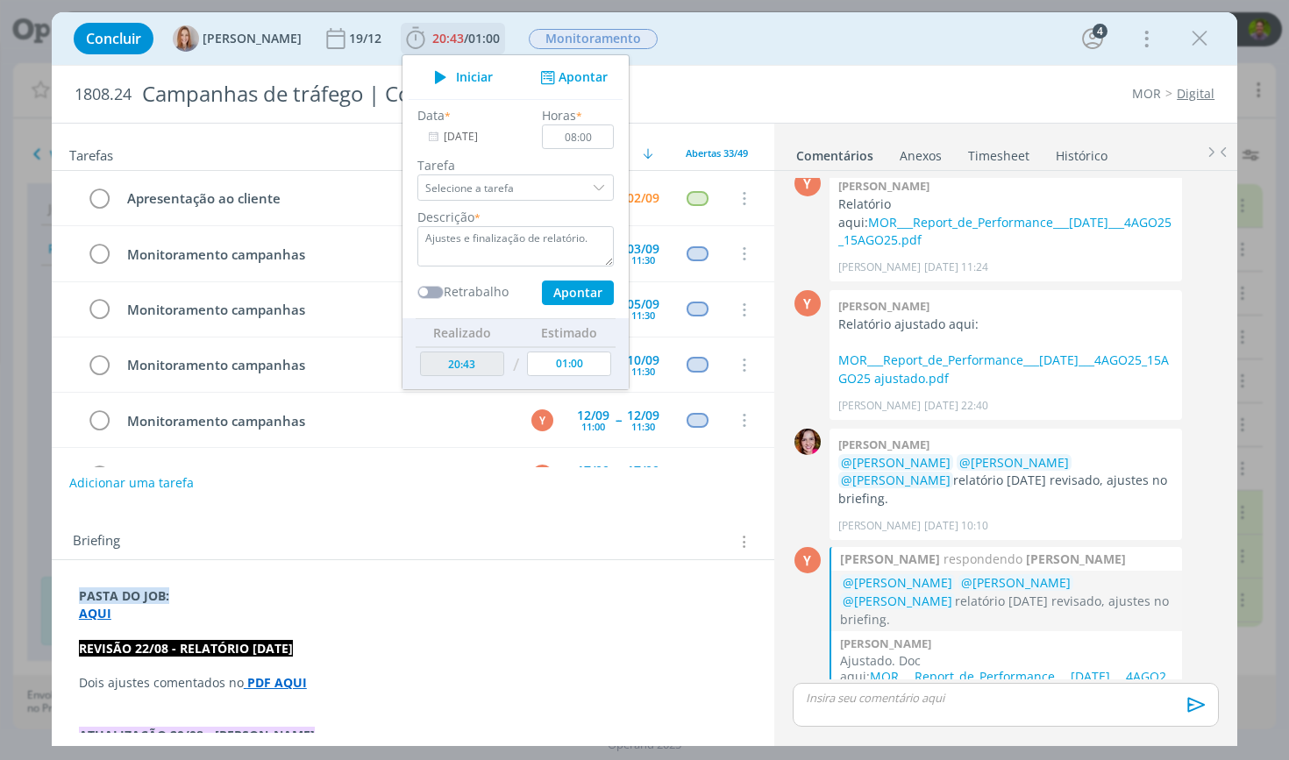
click at [483, 133] on input "[DATE]" at bounding box center [472, 137] width 110 height 25
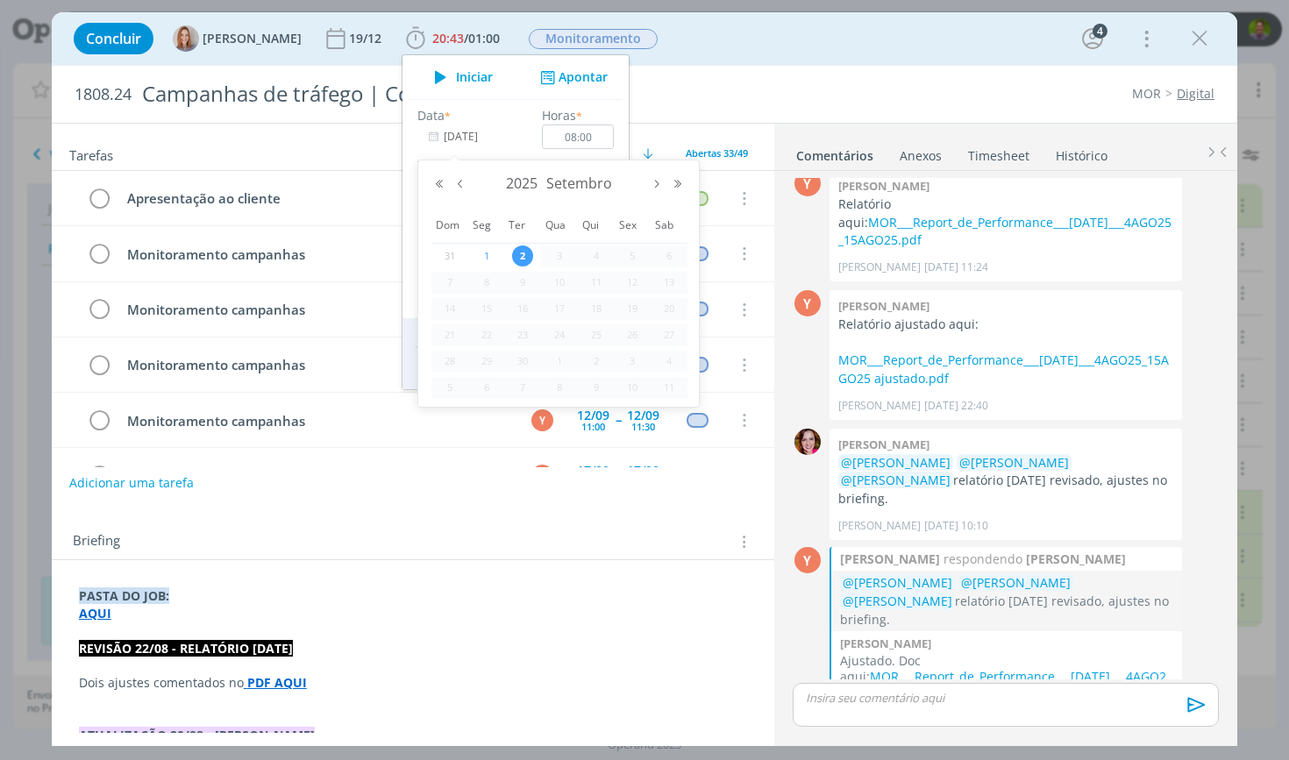
click at [479, 246] on div "1" at bounding box center [486, 257] width 37 height 22
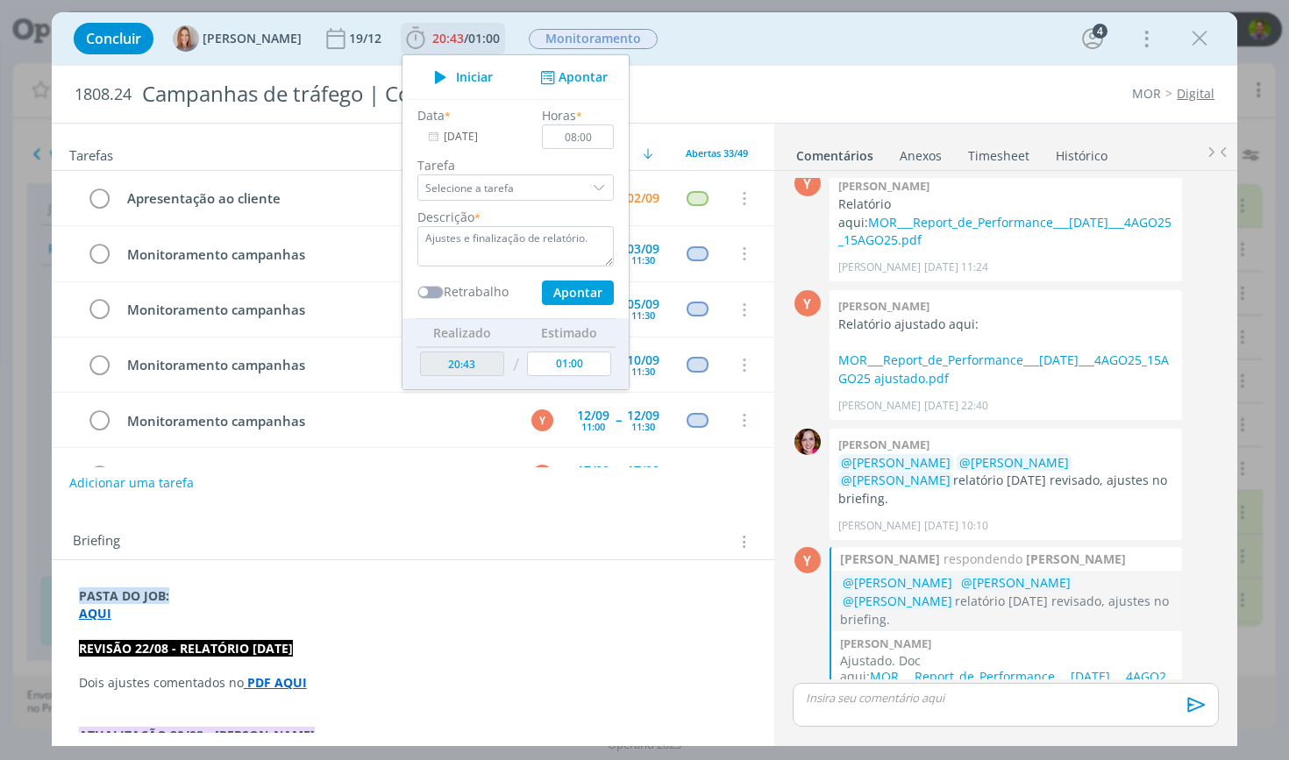
click at [567, 287] on button "Apontar" at bounding box center [578, 293] width 72 height 25
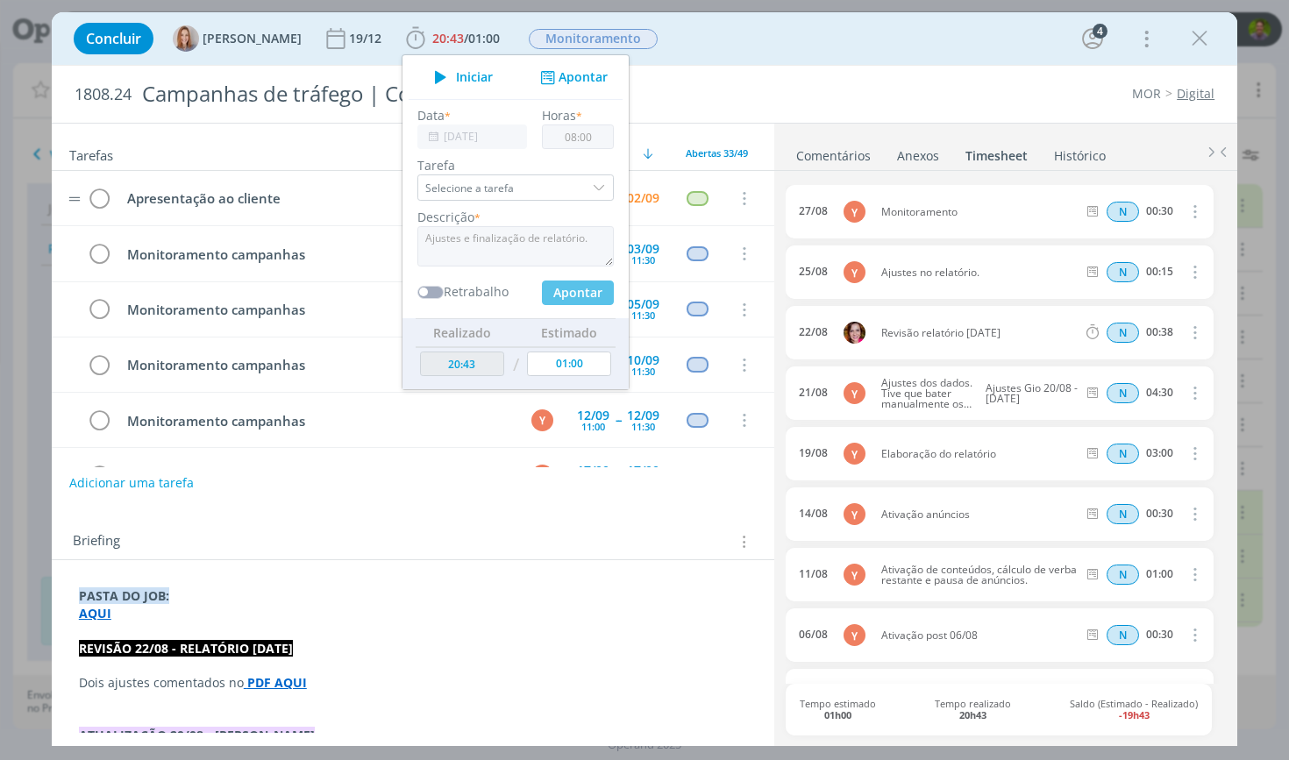
type input "[DATE]"
type input "00:00"
type input "28:43"
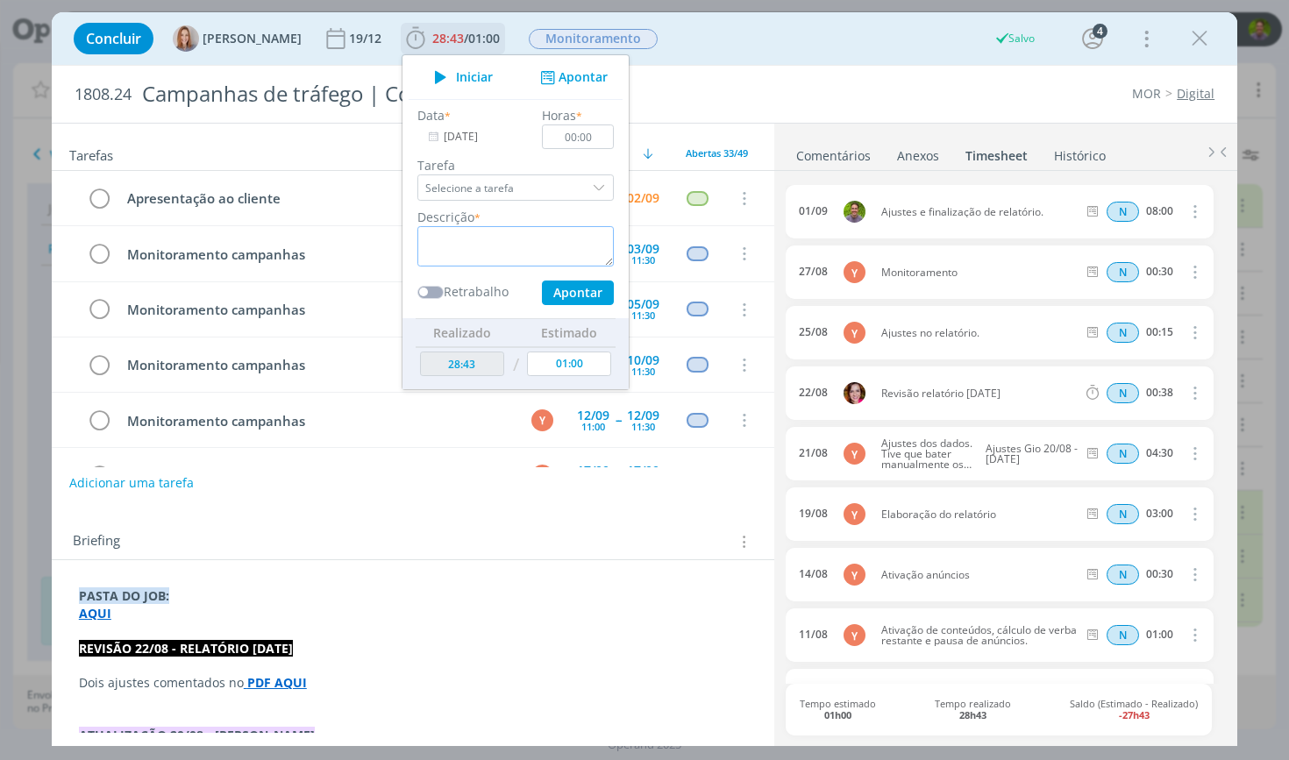
click at [510, 240] on textarea "dialog" at bounding box center [515, 246] width 196 height 40
type textarea "A"
type textarea "Apresentação de relatório."
click at [611, 130] on input "00:00" at bounding box center [578, 137] width 72 height 25
type input "00:30"
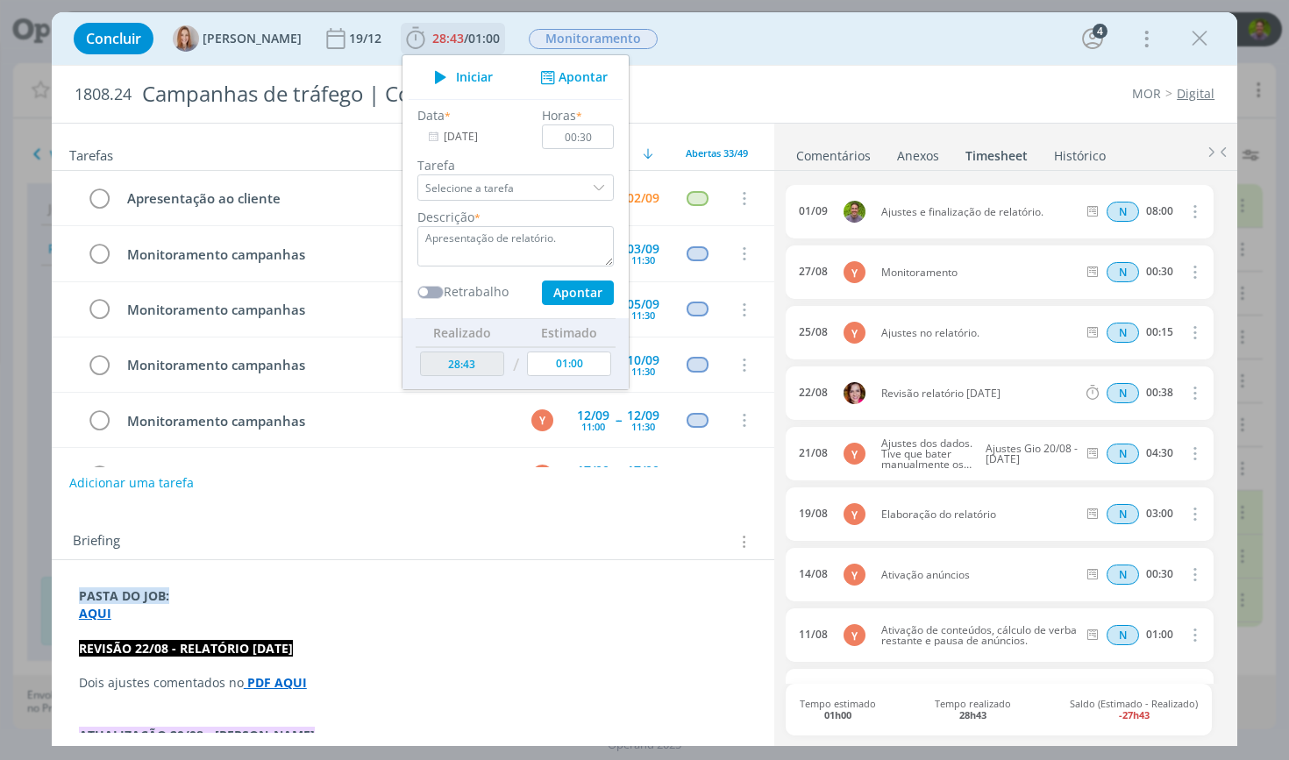
click at [564, 291] on button "Apontar" at bounding box center [578, 293] width 72 height 25
type input "29:13"
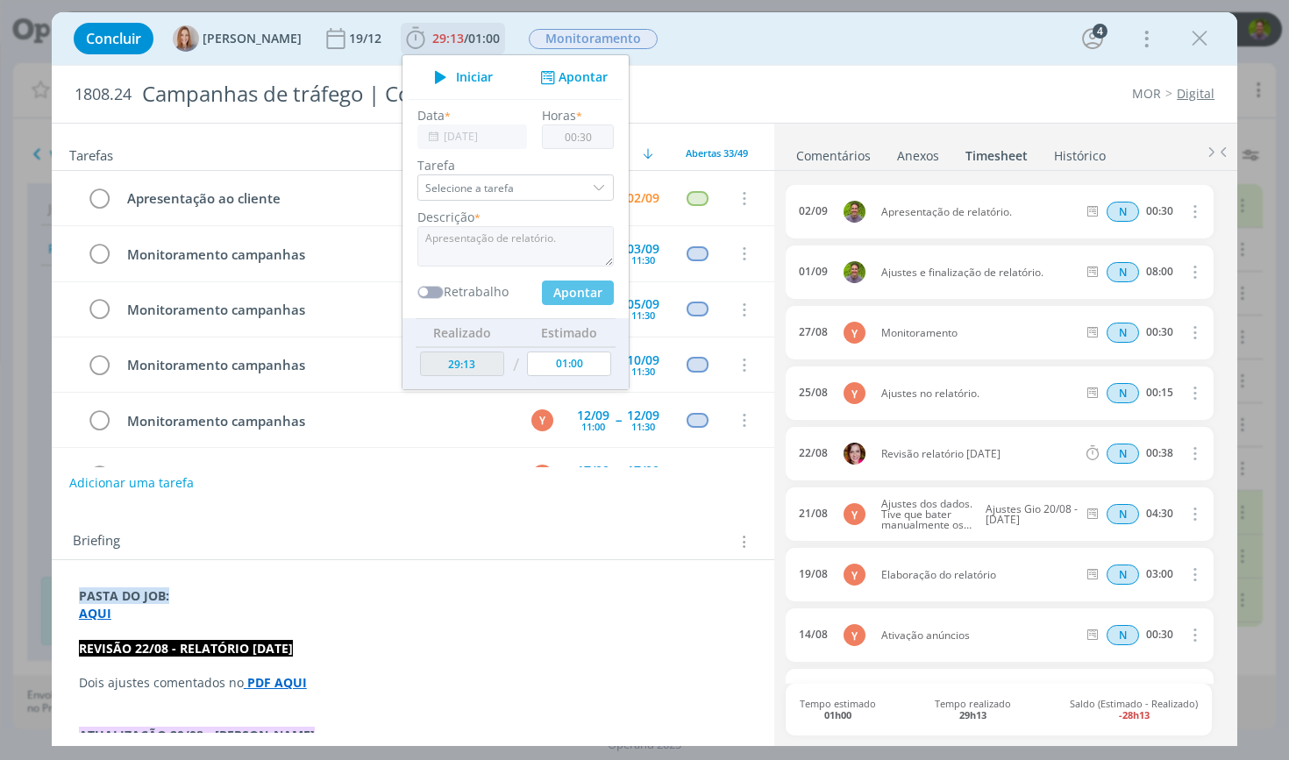
type input "00:00"
click at [832, 147] on link "Comentários" at bounding box center [833, 151] width 76 height 25
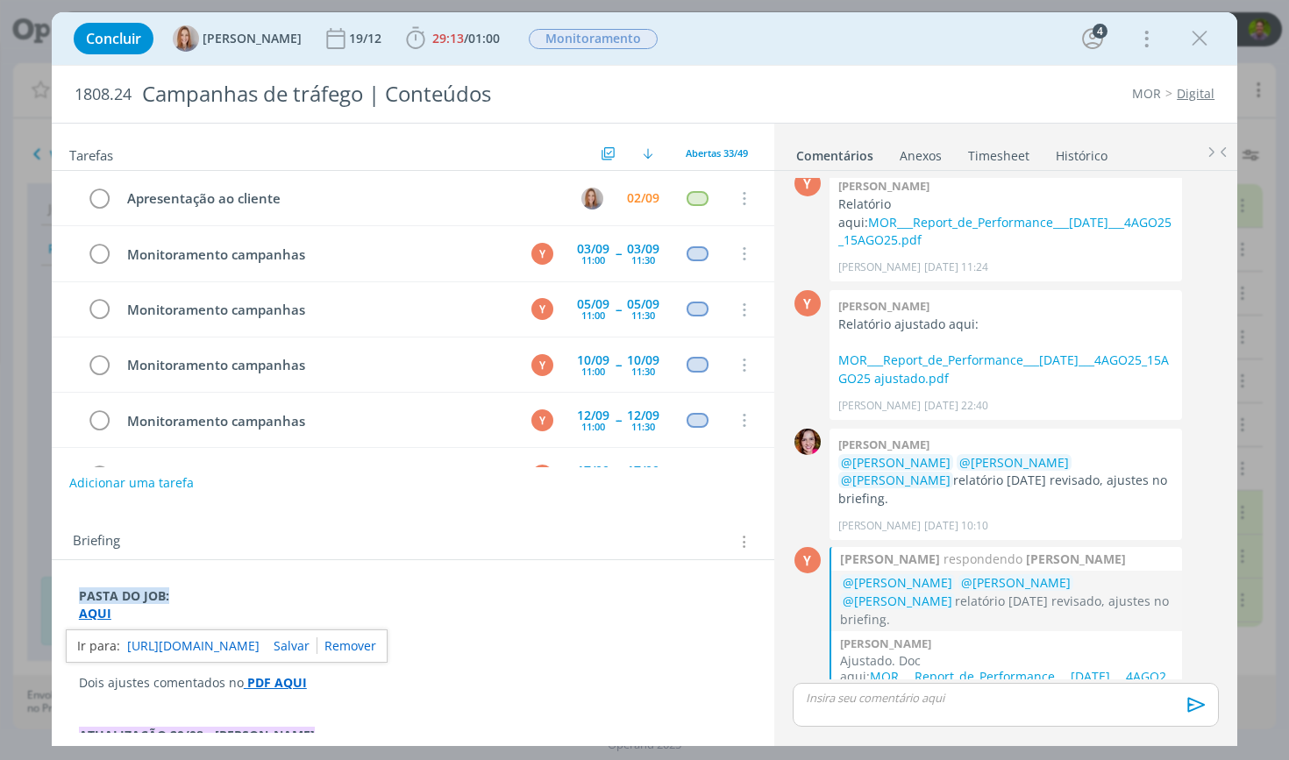
click at [100, 616] on strong "AQUI" at bounding box center [95, 613] width 32 height 17
click at [166, 640] on link "[URL][DOMAIN_NAME]" at bounding box center [193, 646] width 132 height 23
click at [888, 700] on p "dialog" at bounding box center [1006, 698] width 398 height 16
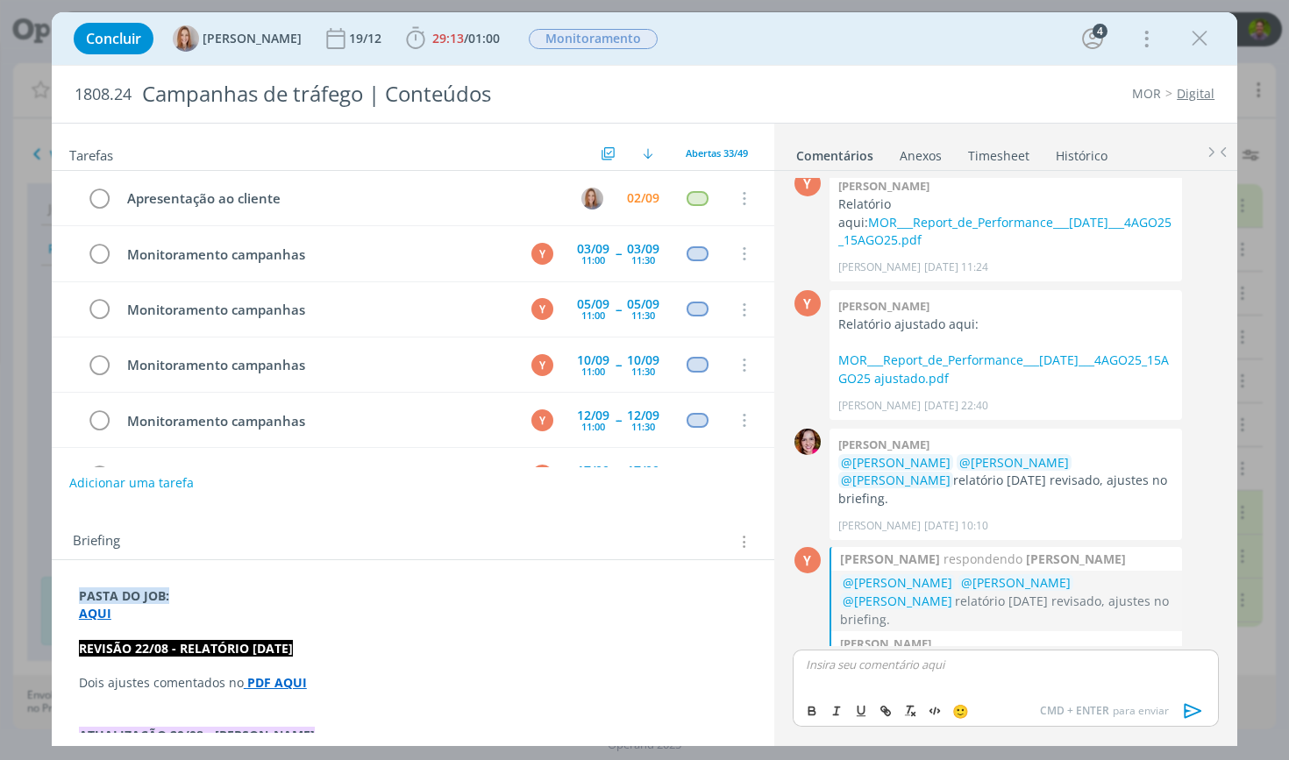
scroll to position [545, 0]
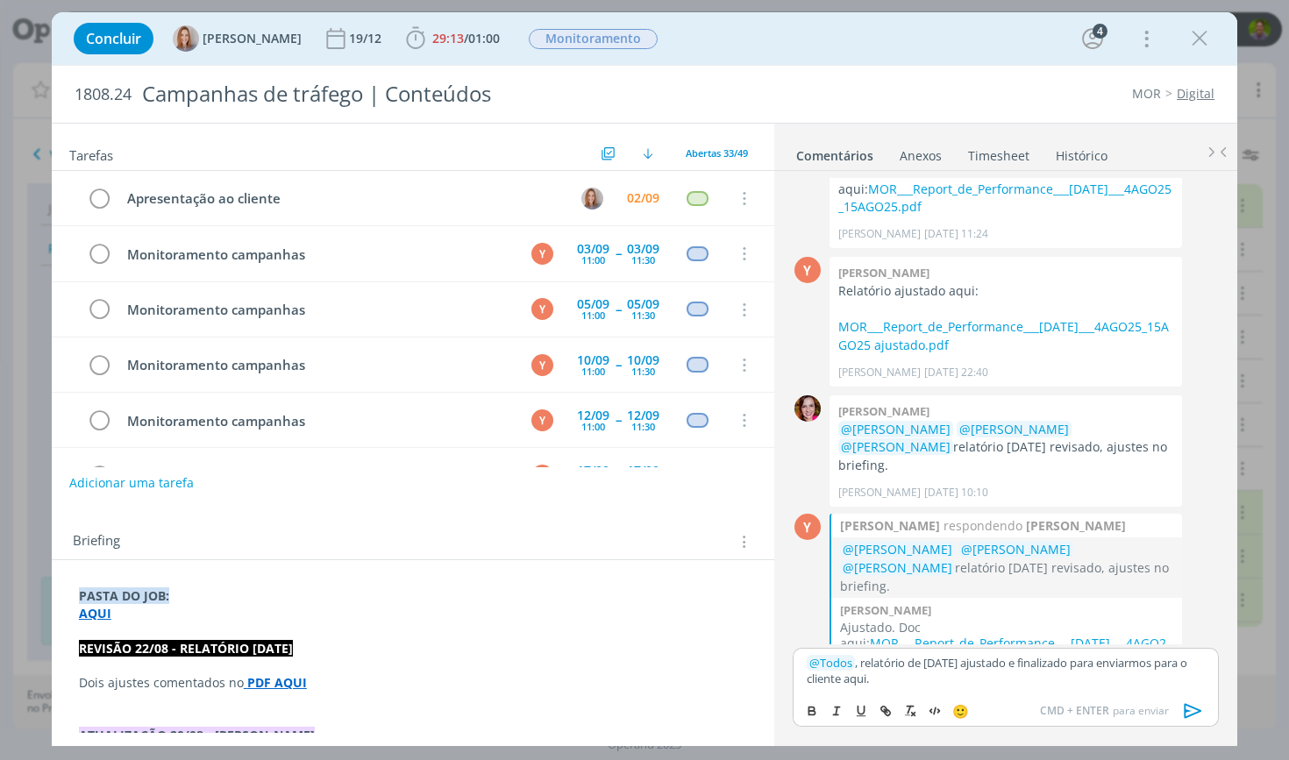
drag, startPoint x: 884, startPoint y: 681, endPoint x: 948, endPoint y: 681, distance: 64.0
click at [948, 681] on p "﻿ @ Todos ﻿ , relatório de [DATE] ajustado e finalizado para enviarmos para o c…" at bounding box center [1006, 671] width 398 height 32
click at [885, 712] on icon "dialog" at bounding box center [887, 712] width 5 height 5
paste input "[URL][DOMAIN_NAME]"
type input "[URL][DOMAIN_NAME]"
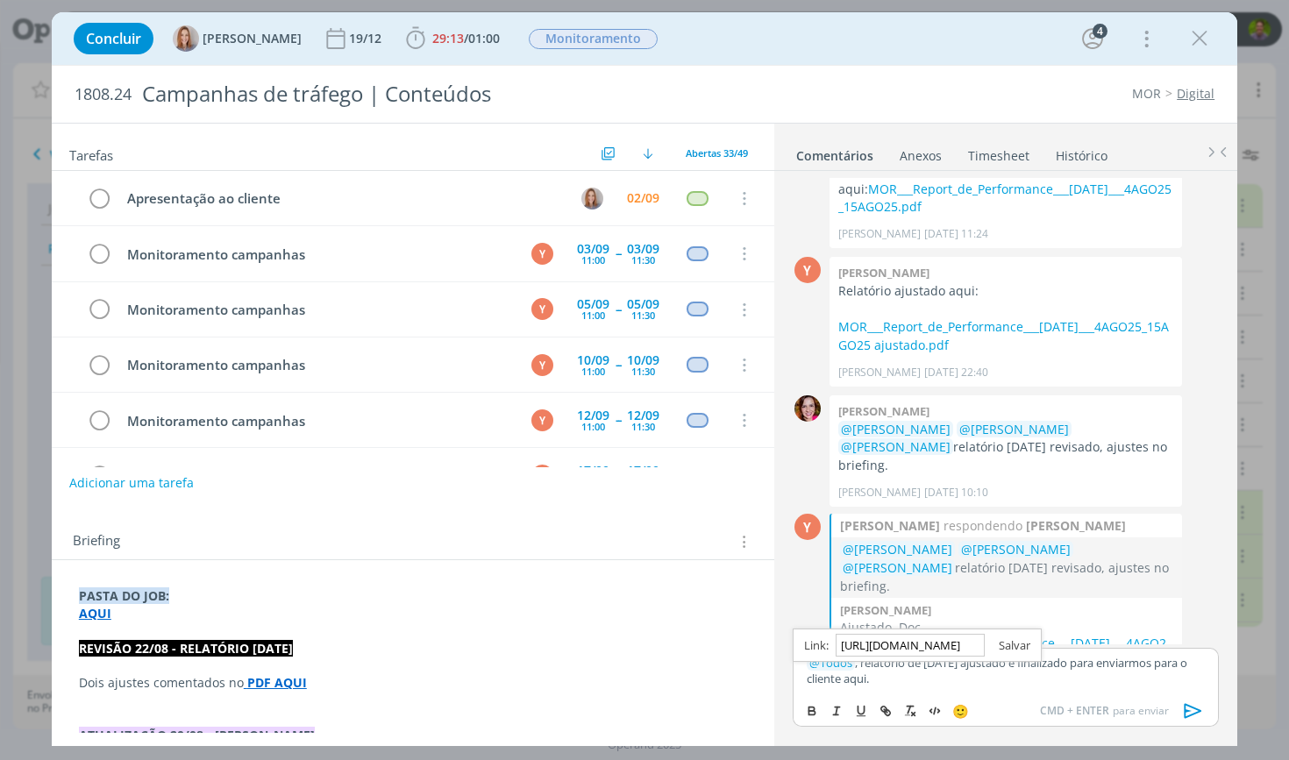
click at [1001, 647] on link "dialog" at bounding box center [1008, 645] width 46 height 16
click at [944, 681] on p "﻿ @ Todos ﻿ , relatório de [DATE] ajustado e finalizado para enviarmos para o c…" at bounding box center [1006, 671] width 398 height 32
click at [1190, 713] on icon "dialog" at bounding box center [1193, 711] width 26 height 26
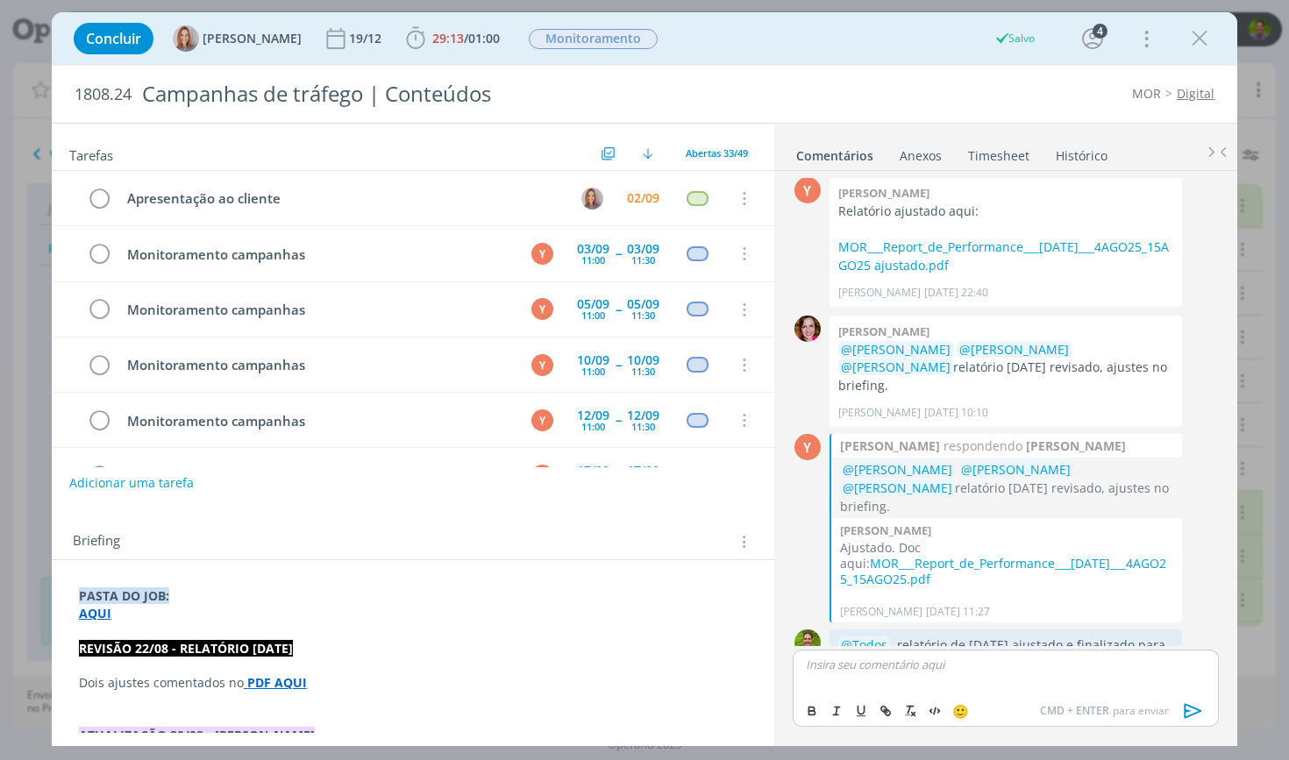
click at [1014, 654] on link "aqui." at bounding box center [999, 662] width 30 height 17
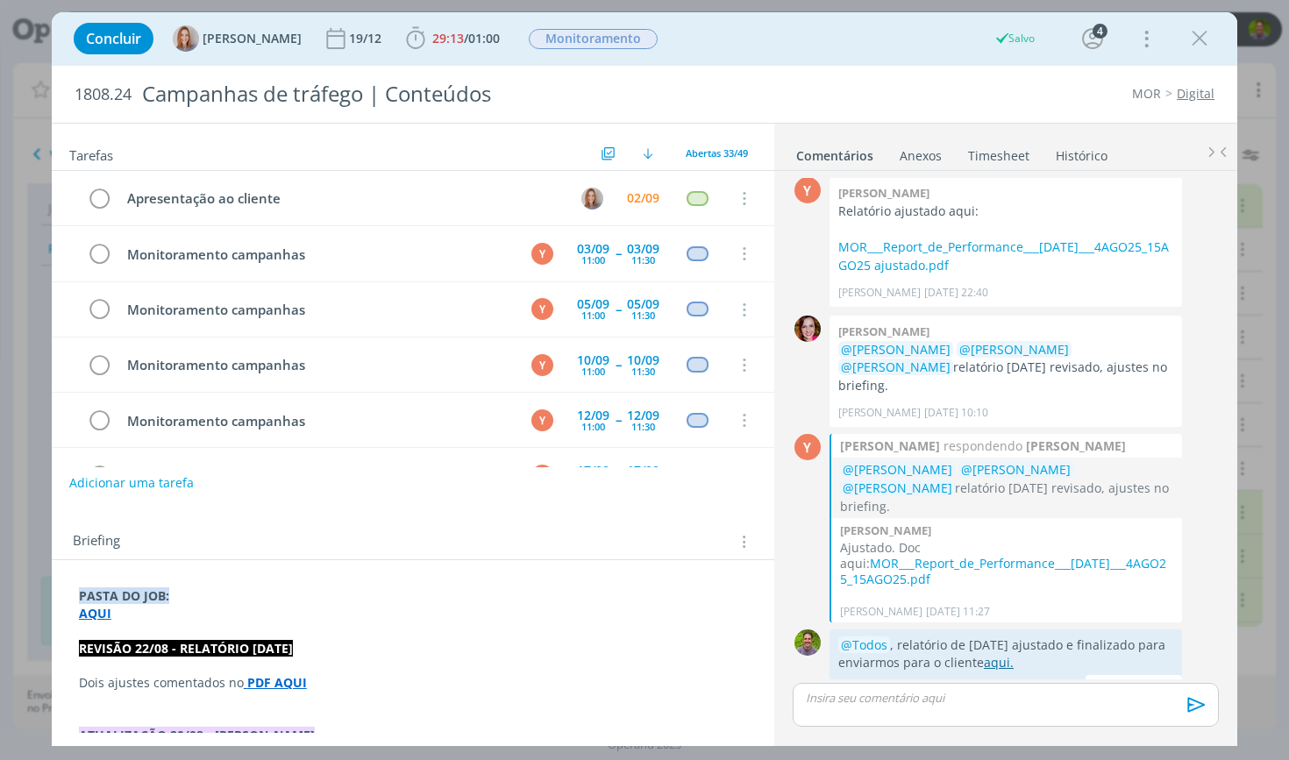
scroll to position [591, 0]
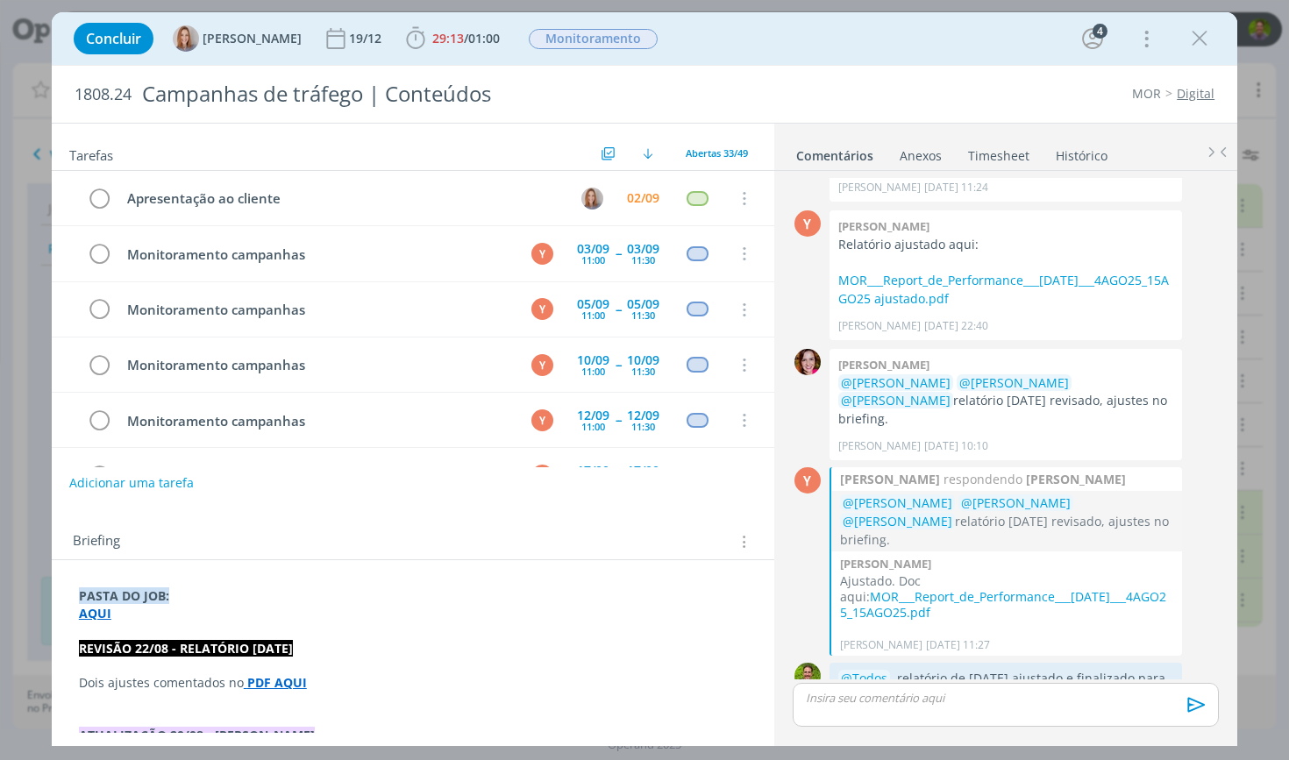
click at [667, 517] on div "Briefing Briefings Predefinidos Versões do Briefing Ver Briefing do Projeto" at bounding box center [413, 536] width 723 height 47
click at [973, 146] on link "Timesheet" at bounding box center [998, 151] width 63 height 25
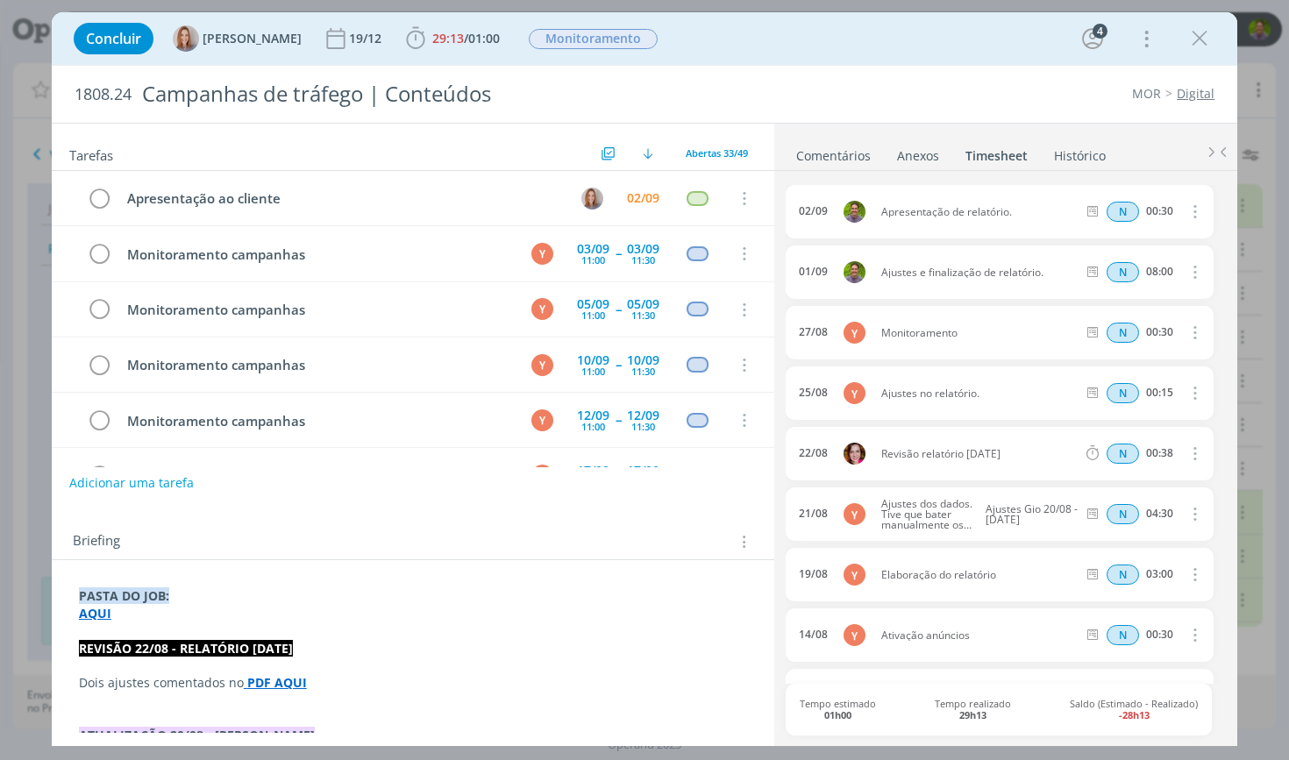
click at [823, 145] on link "Comentários" at bounding box center [833, 151] width 76 height 25
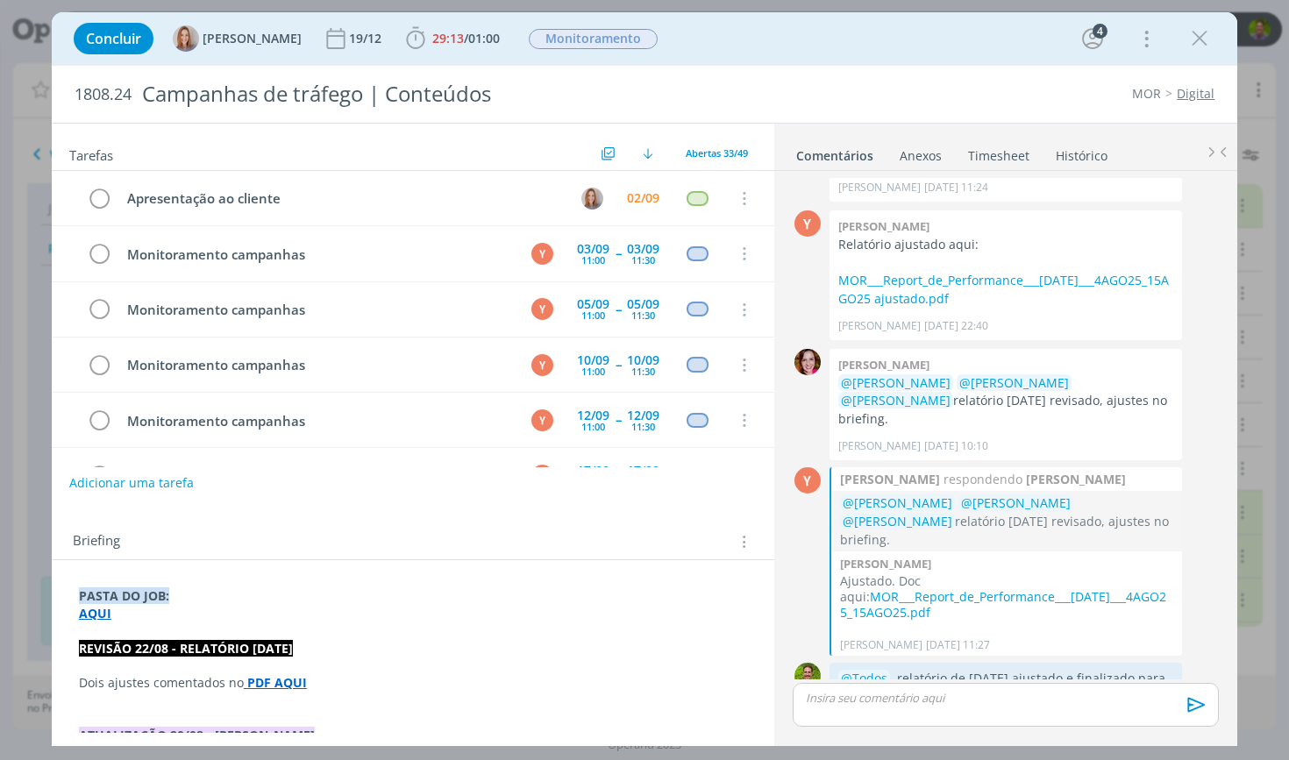
click at [993, 161] on link "Timesheet" at bounding box center [998, 151] width 63 height 25
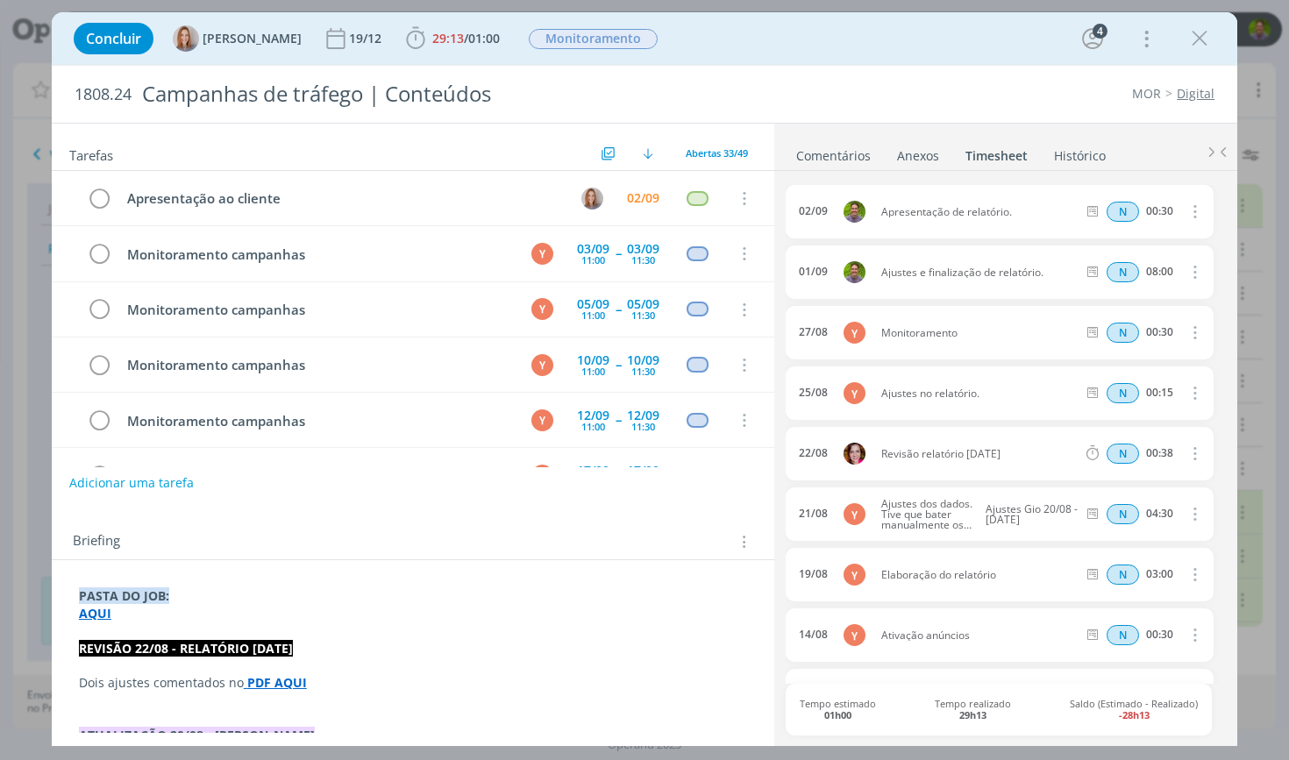
click at [849, 153] on link "Comentários" at bounding box center [833, 151] width 76 height 25
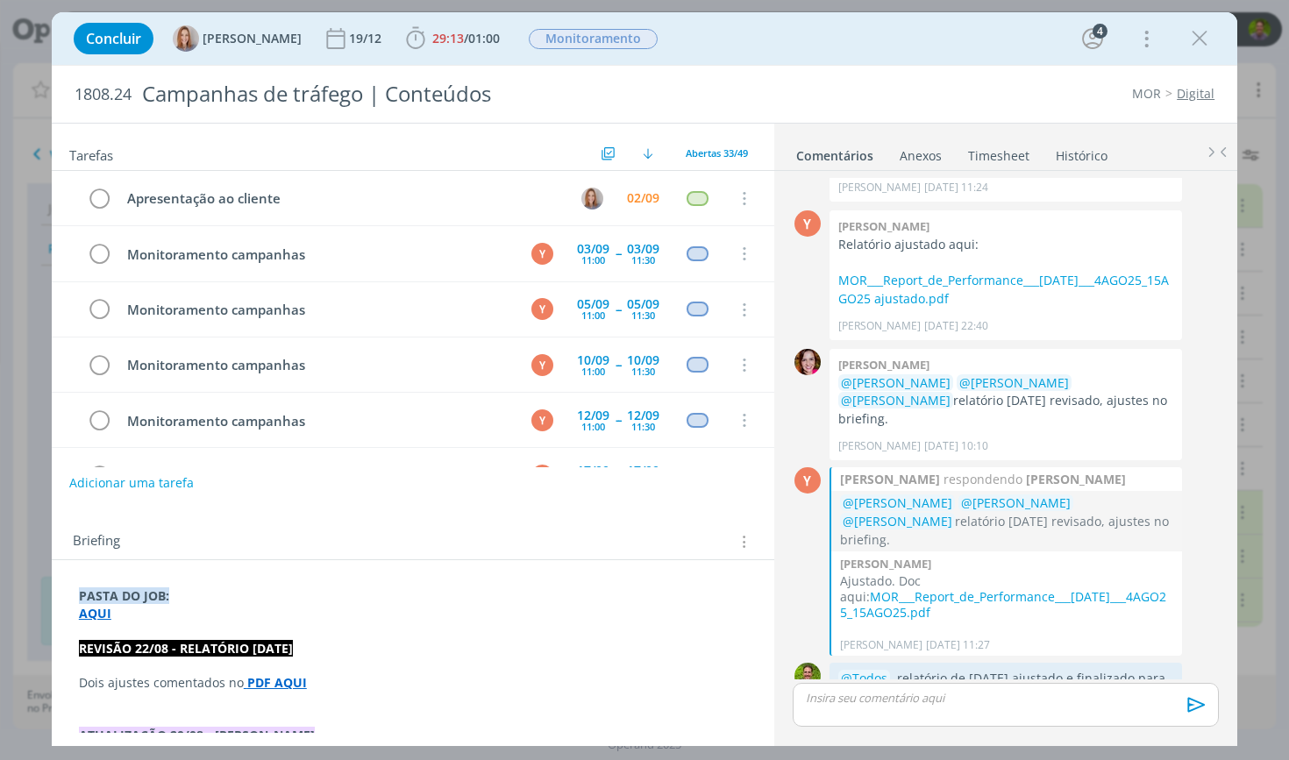
click at [1000, 160] on link "Timesheet" at bounding box center [998, 151] width 63 height 25
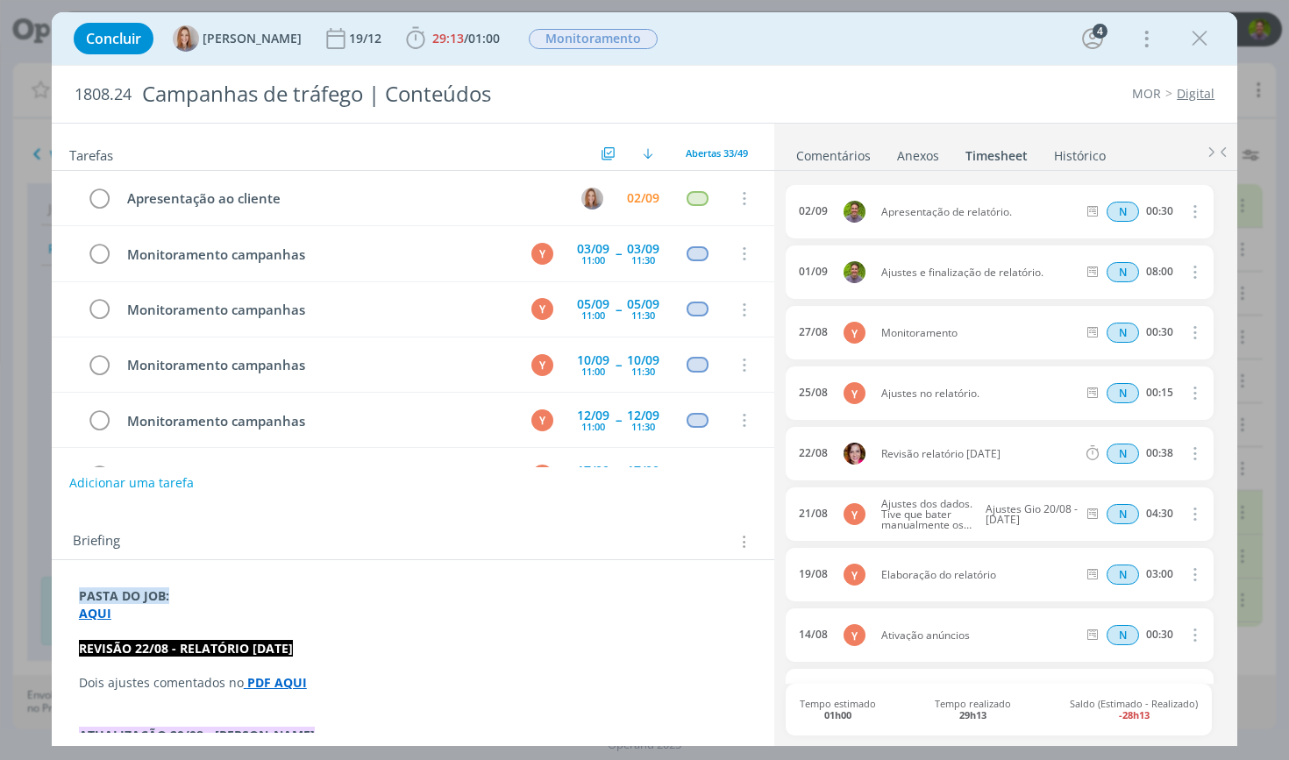
click at [838, 155] on link "Comentários" at bounding box center [833, 151] width 76 height 25
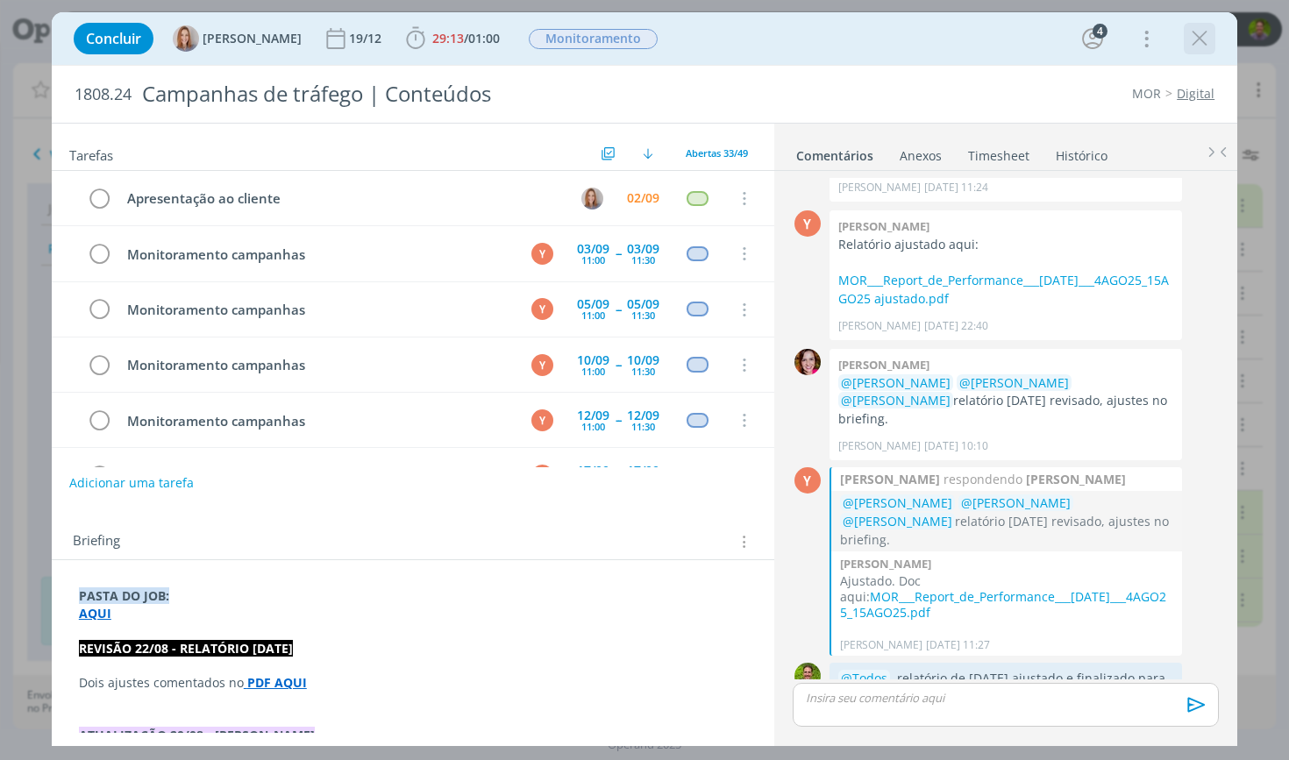
click at [1212, 39] on icon "dialog" at bounding box center [1199, 38] width 26 height 26
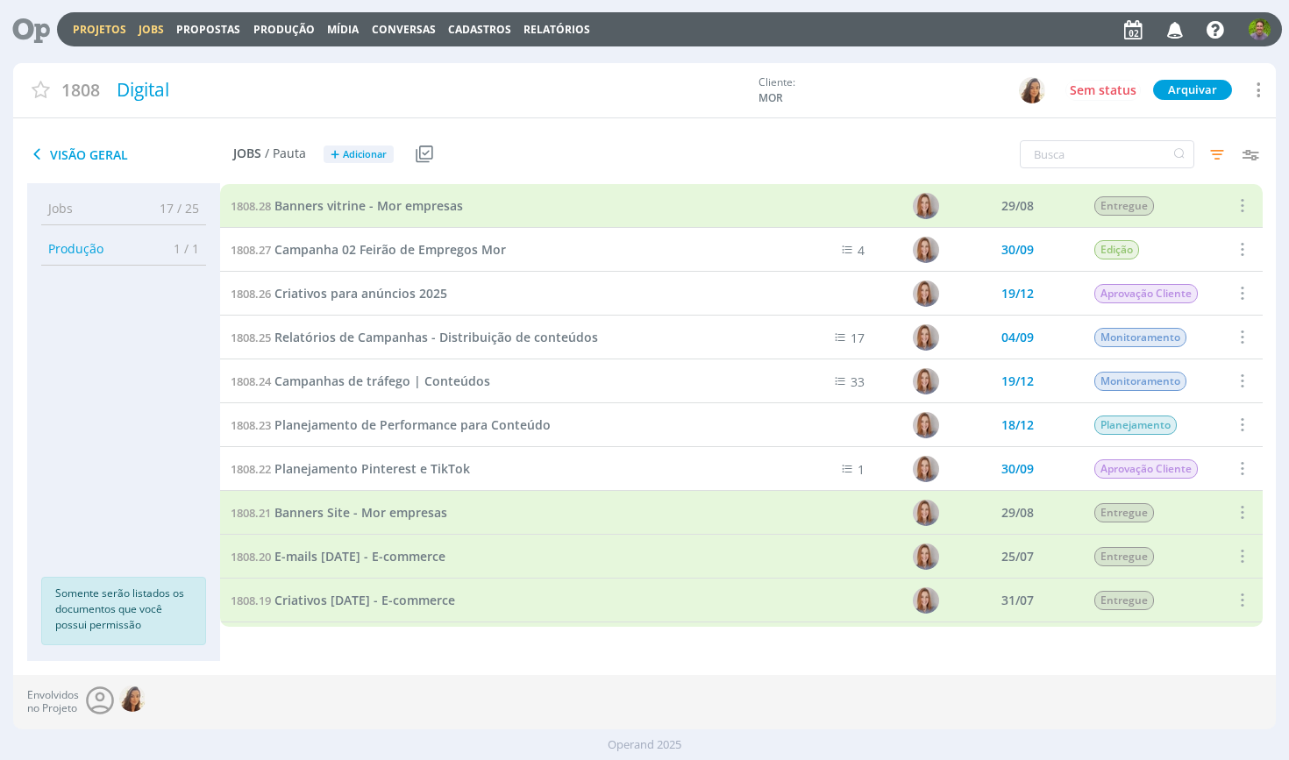
click at [151, 29] on link "Jobs" at bounding box center [151, 29] width 25 height 15
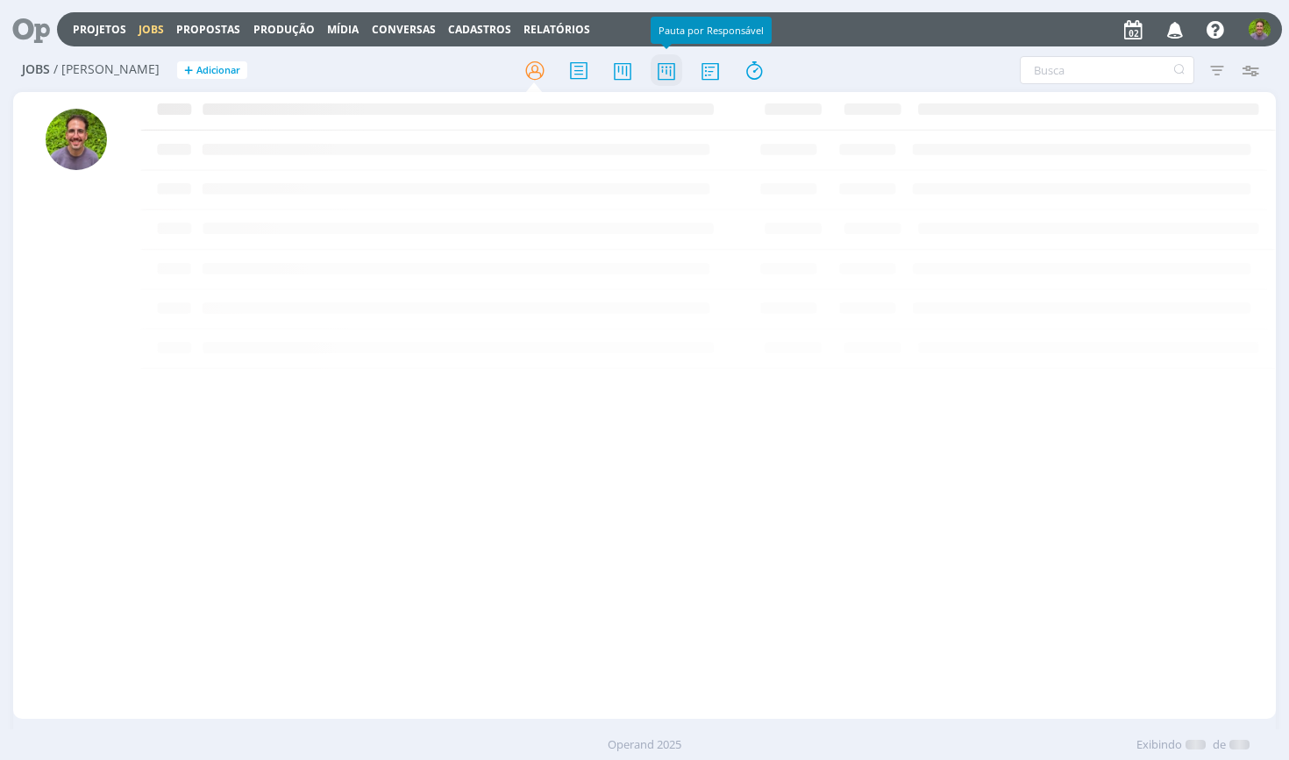
click at [665, 72] on icon at bounding box center [667, 70] width 32 height 34
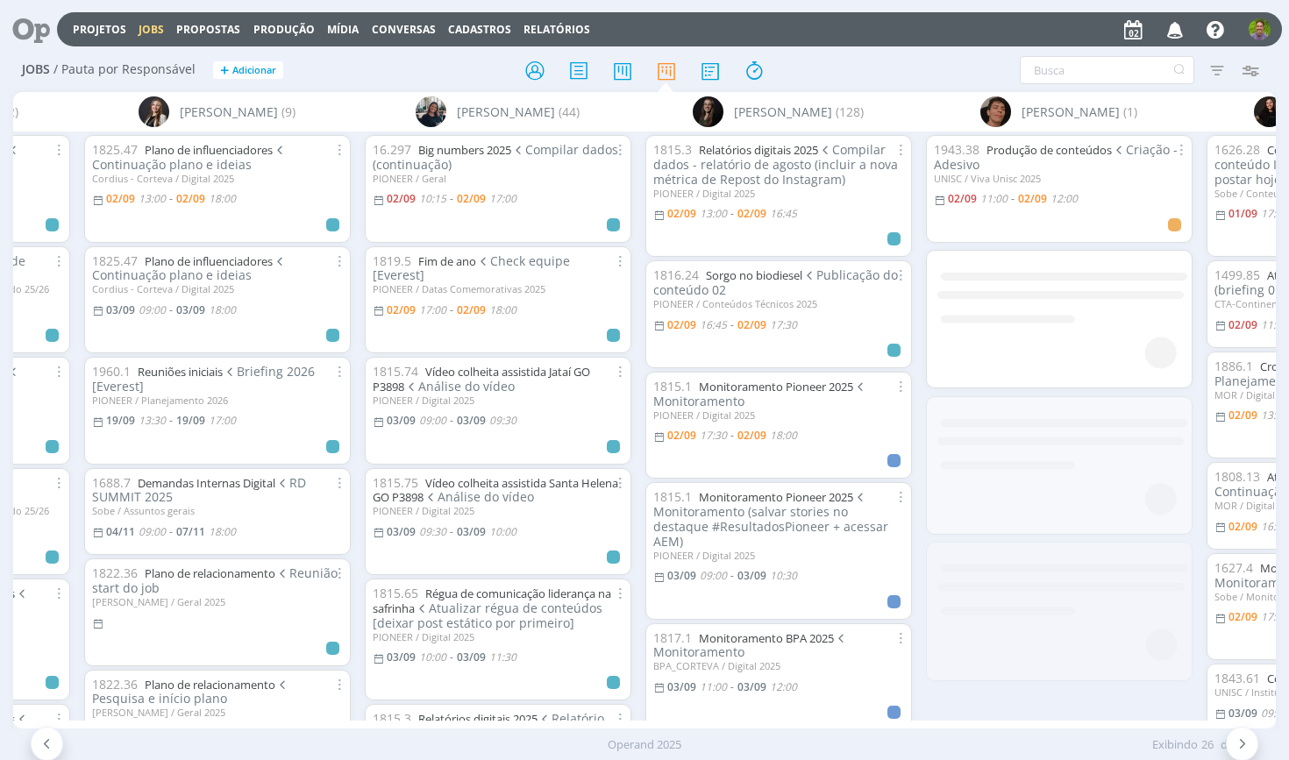
scroll to position [0, 1114]
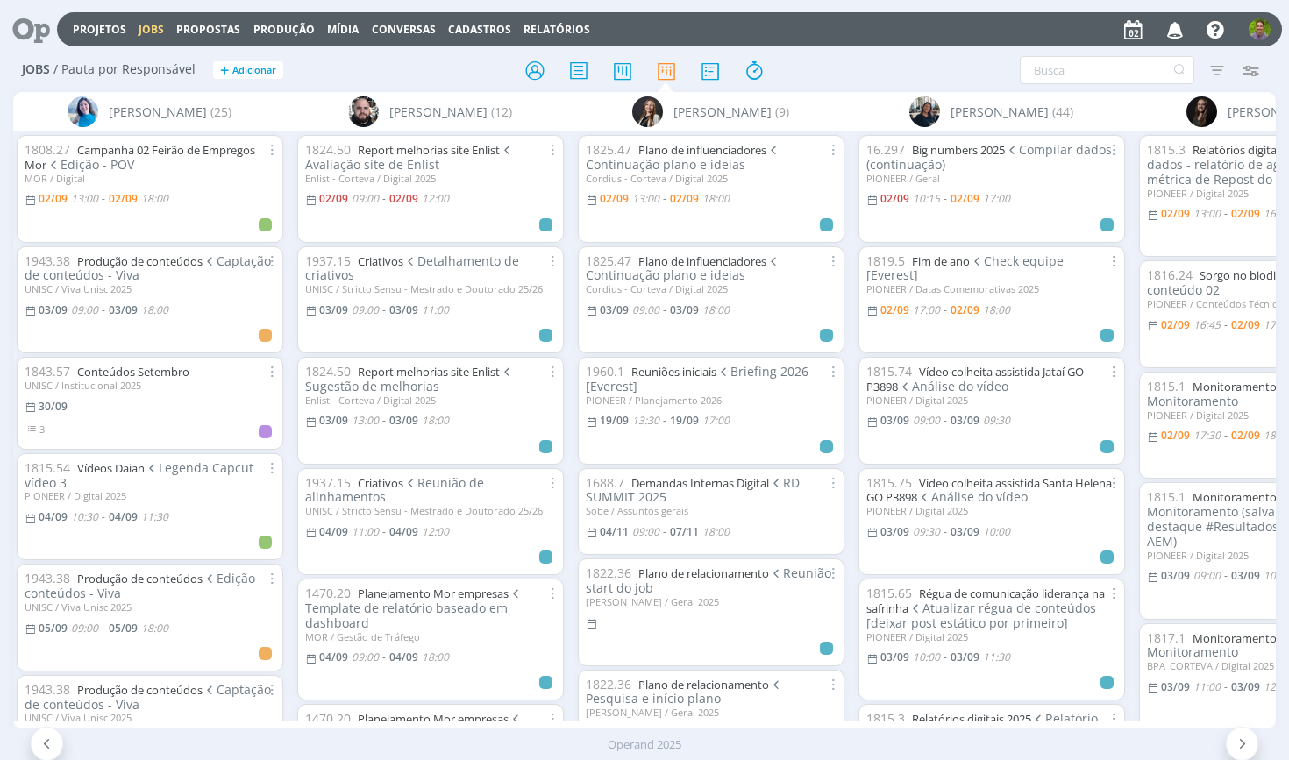
scroll to position [0, 534]
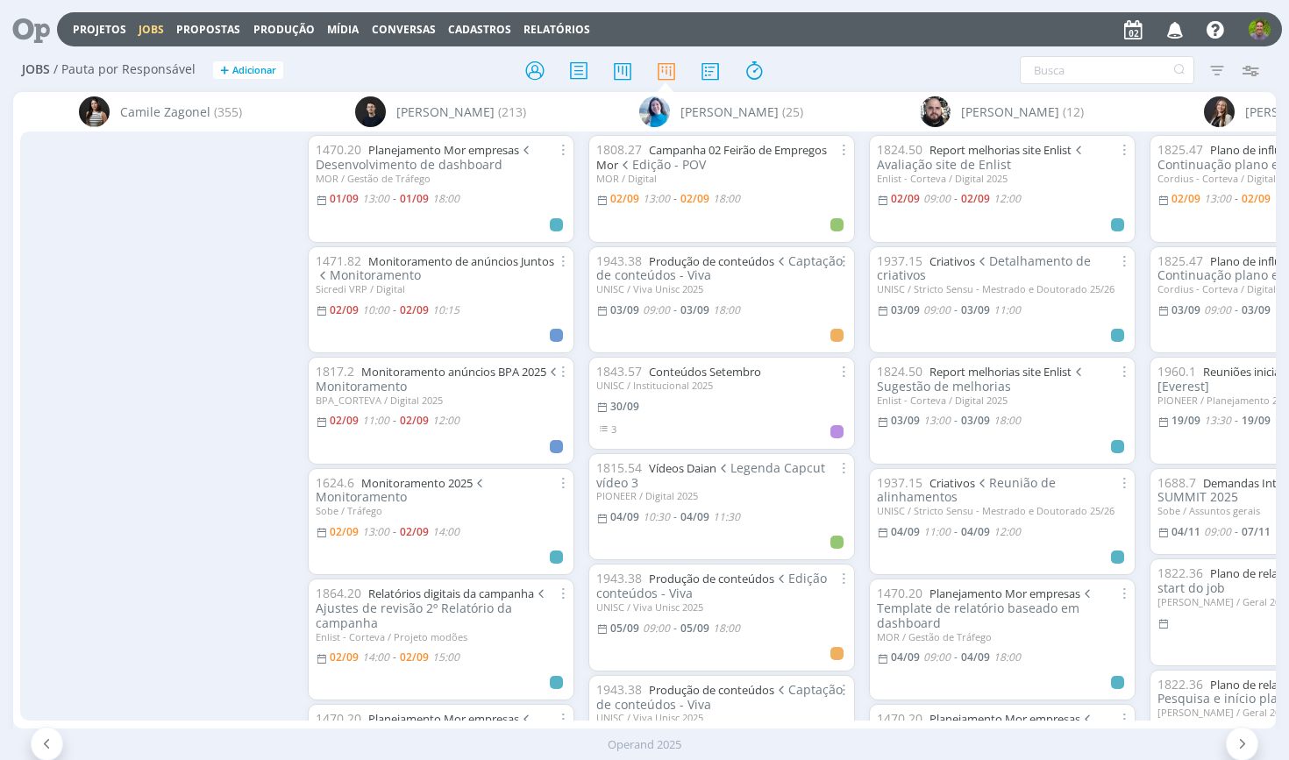
click at [915, 68] on div "Filtrar Filtrar Limpar Tipo Jobs e Tarefas Data Personalizado a Situação dos jo…" at bounding box center [1065, 70] width 403 height 28
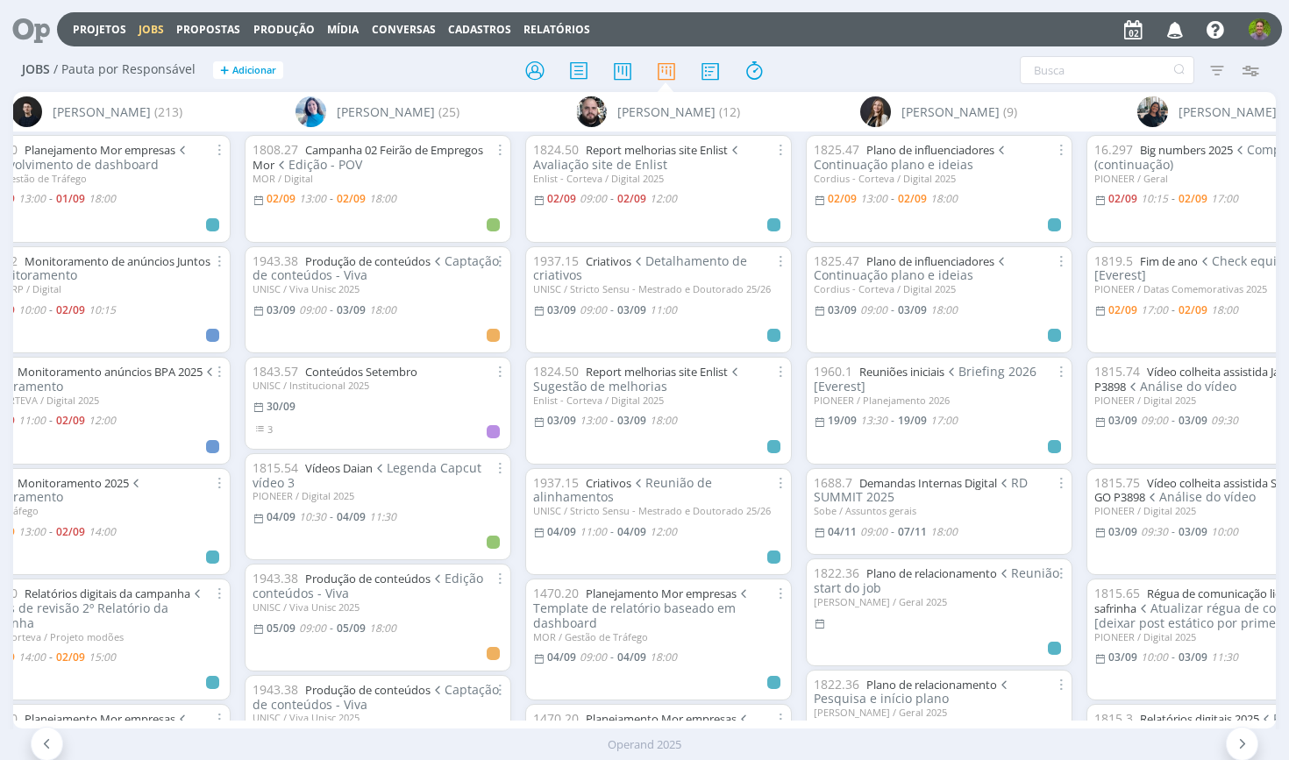
click at [915, 68] on div "Filtrar Filtrar [GEOGRAPHIC_DATA] Tipo Jobs e Tarefas Data Personalizado a Situ…" at bounding box center [1065, 70] width 403 height 28
click at [472, 77] on div at bounding box center [644, 70] width 421 height 32
